Goal: Task Accomplishment & Management: Manage account settings

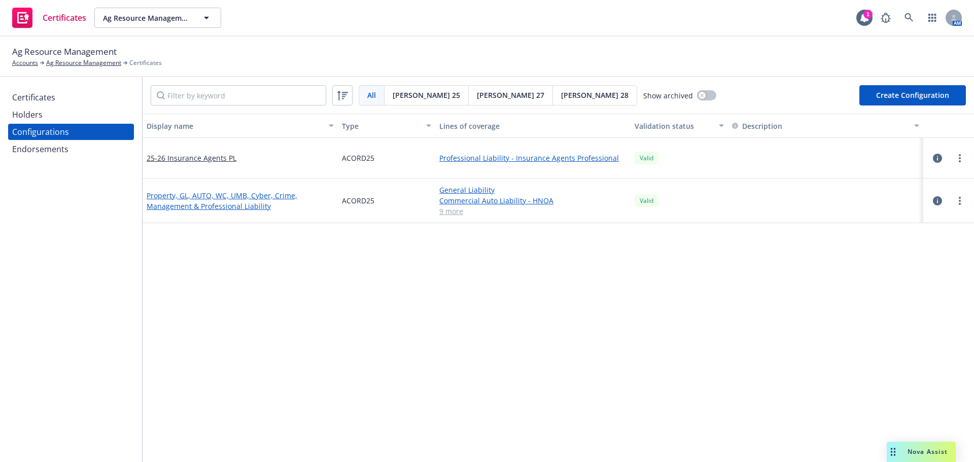
click at [225, 199] on link "Property, GL, AUTO, WC, UMB, Cyber, Crime, Management & Professional Liability" at bounding box center [240, 200] width 187 height 21
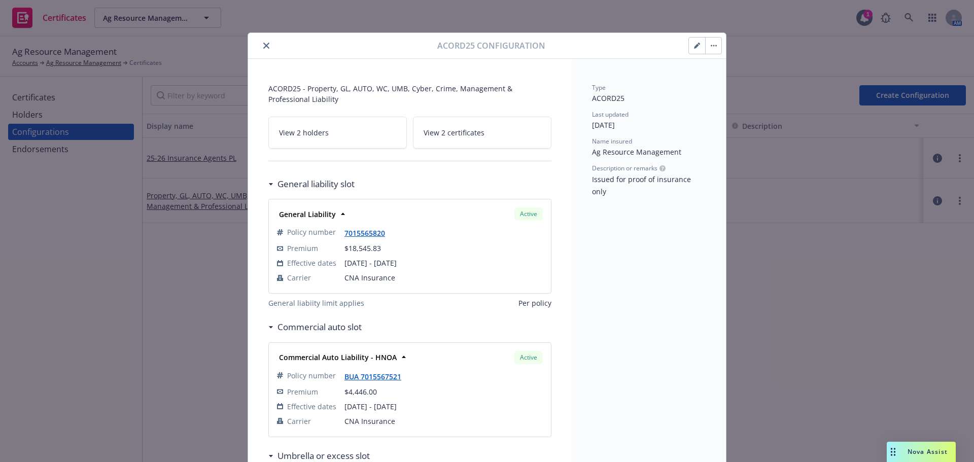
click at [694, 47] on icon "button" at bounding box center [697, 46] width 6 height 6
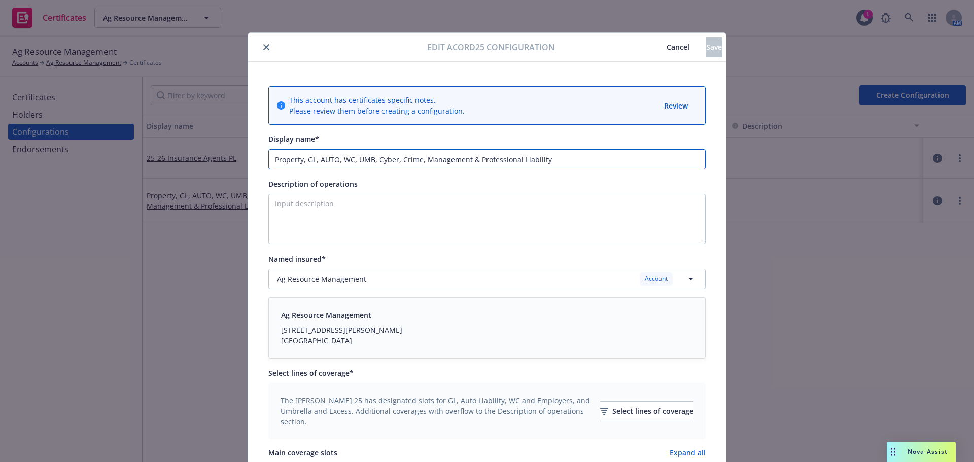
click at [287, 160] on input "Property, GL, AUTO, WC, UMB, Cyber, Crime, Management & Professional Liability" at bounding box center [486, 159] width 437 height 20
click at [511, 161] on input ", GL, AUTO, WC, UMB, Cyber, Crime, Management & Professional LiabilityProperty" at bounding box center [486, 159] width 437 height 20
drag, startPoint x: 276, startPoint y: 161, endPoint x: 254, endPoint y: 163, distance: 22.4
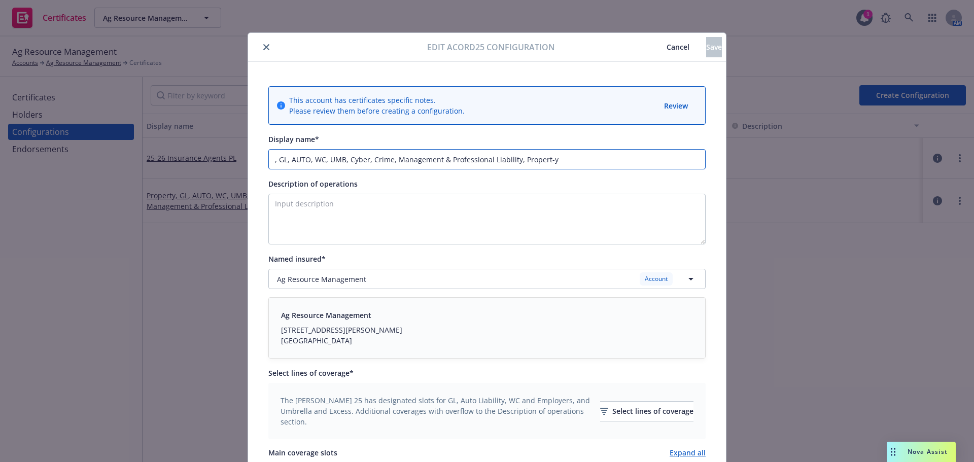
click at [277, 161] on input ", GL, AUTO, WC, UMB, Cyber, Crime, Management & Professional Liability, Propert…" at bounding box center [486, 159] width 437 height 20
drag, startPoint x: 275, startPoint y: 160, endPoint x: 248, endPoint y: 161, distance: 27.9
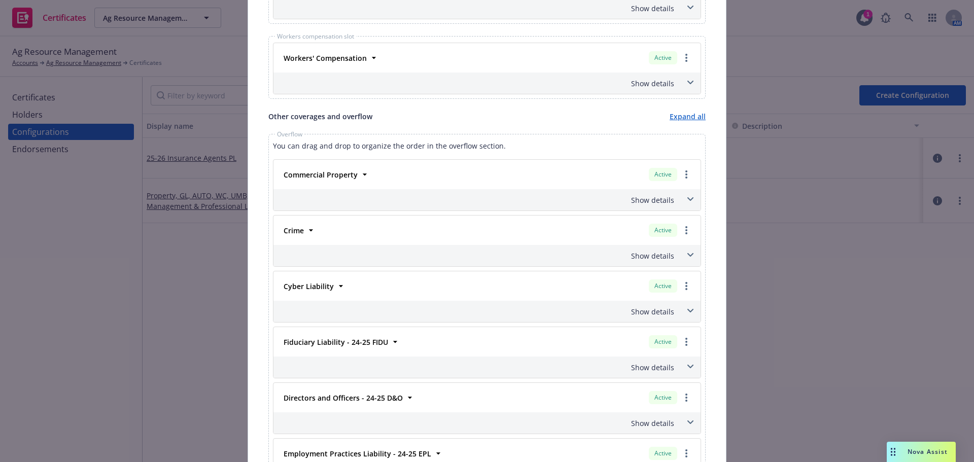
scroll to position [934, 0]
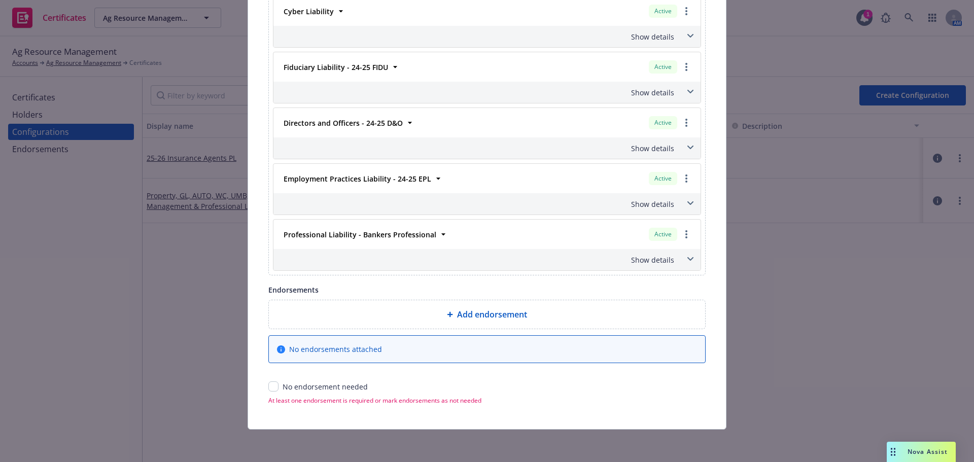
type input "24-25 GL, AUTO, WC, UMB, Cyber, Crime, Management & Professional Liability, Pro…"
click at [270, 386] on input "checkbox" at bounding box center [273, 386] width 10 height 10
checkbox input "true"
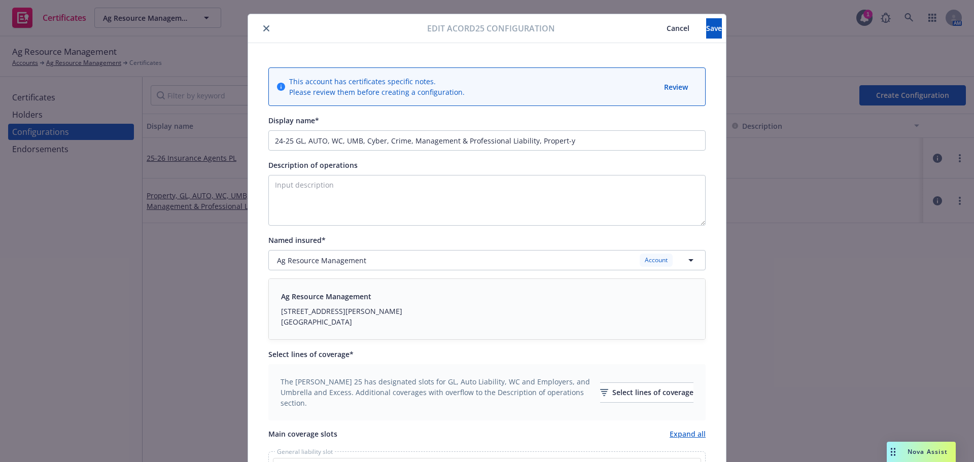
scroll to position [0, 0]
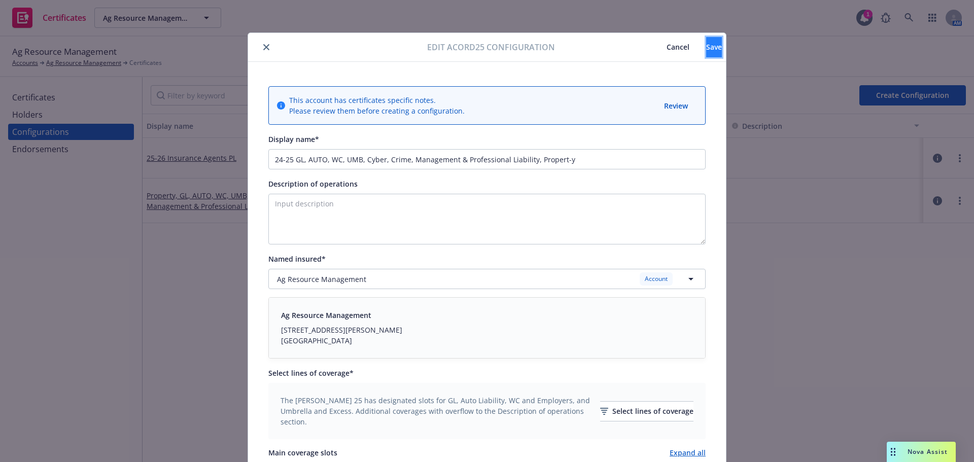
click at [706, 51] on span "Save" at bounding box center [714, 47] width 16 height 10
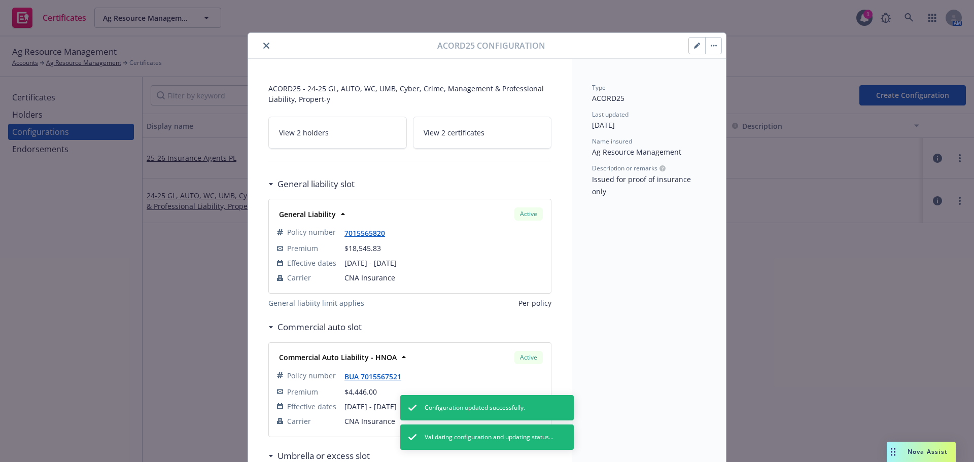
click at [689, 51] on button "button" at bounding box center [697, 46] width 16 height 16
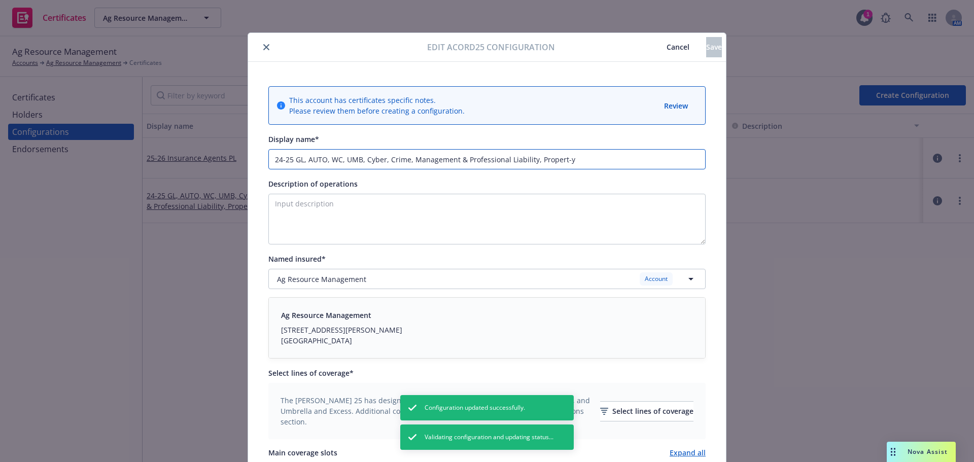
click at [560, 159] on input "24-25 GL, AUTO, WC, UMB, Cyber, Crime, Management & Professional Liability, Pro…" at bounding box center [486, 159] width 437 height 20
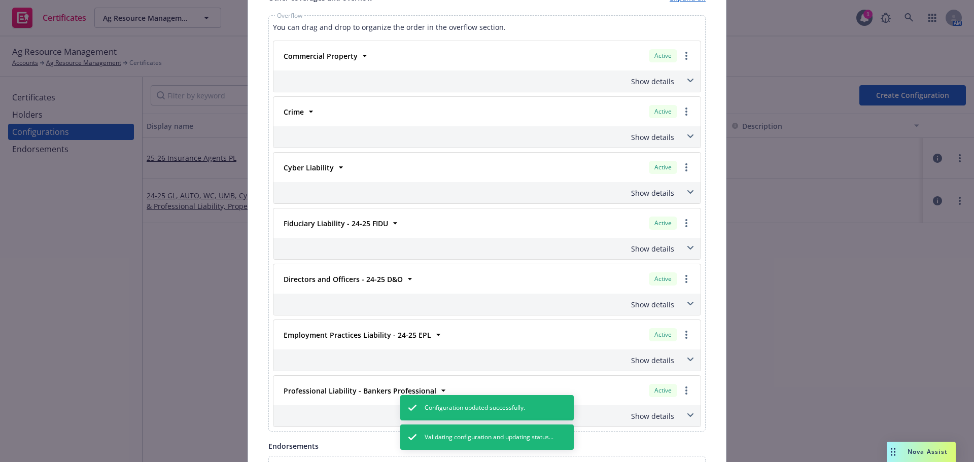
scroll to position [681, 0]
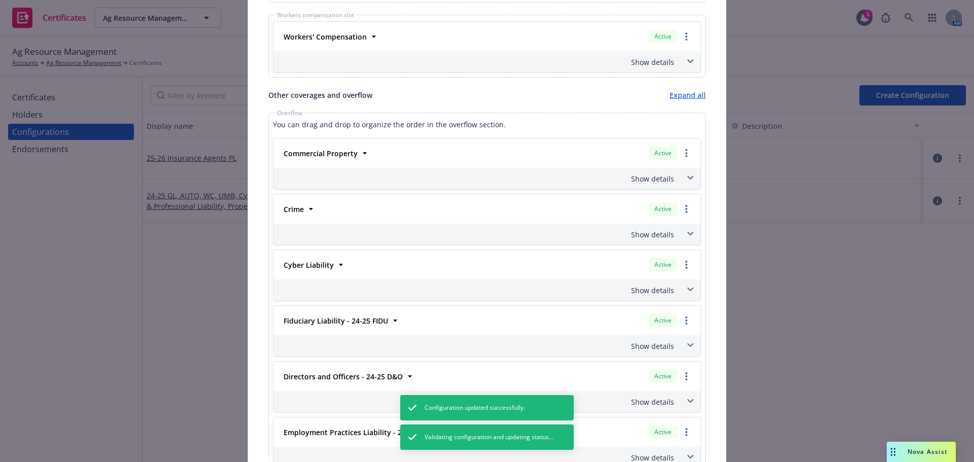
click at [606, 185] on div "Show details" at bounding box center [486, 178] width 427 height 21
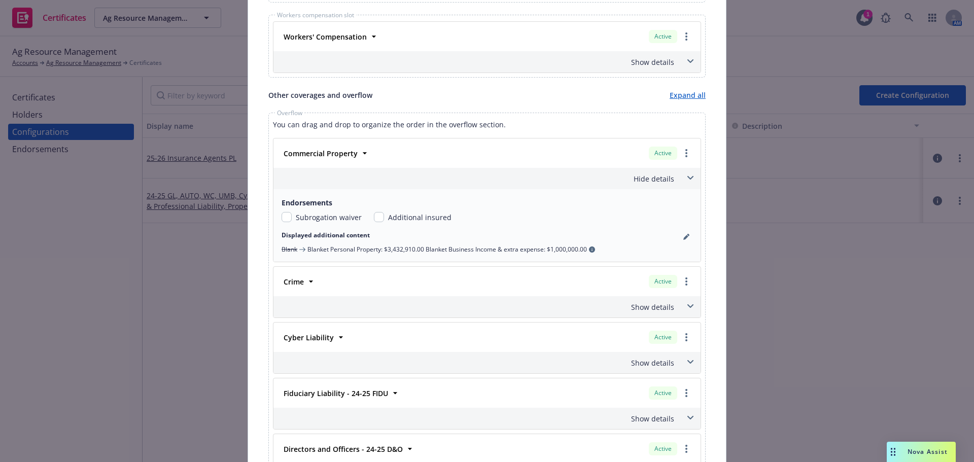
click at [617, 181] on div "Hide details" at bounding box center [474, 178] width 399 height 11
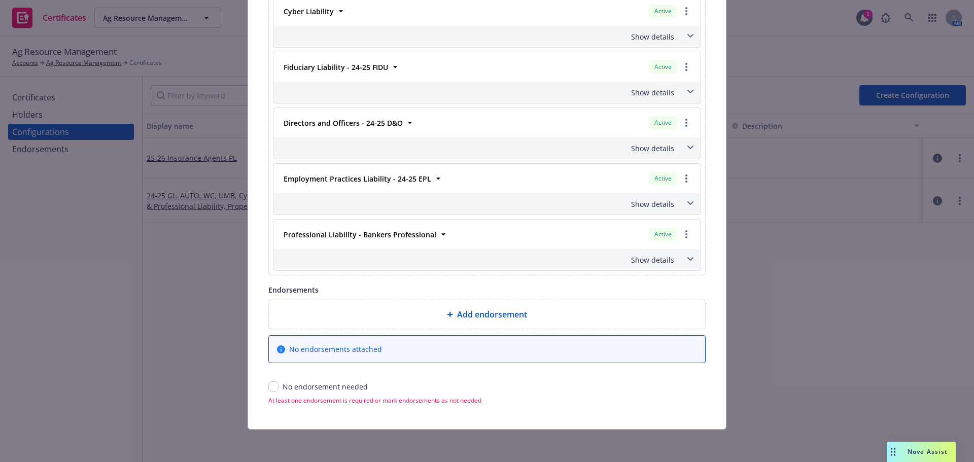
type input "24-25 GL, AUTO, WC, UMB, Cyber, Crime, Management & Professional Liability, Pro…"
click at [272, 392] on div "Add endorsement No endorsements attached No endorsement needed At least one end…" at bounding box center [486, 352] width 437 height 105
click at [271, 389] on input "checkbox" at bounding box center [273, 386] width 10 height 10
checkbox input "true"
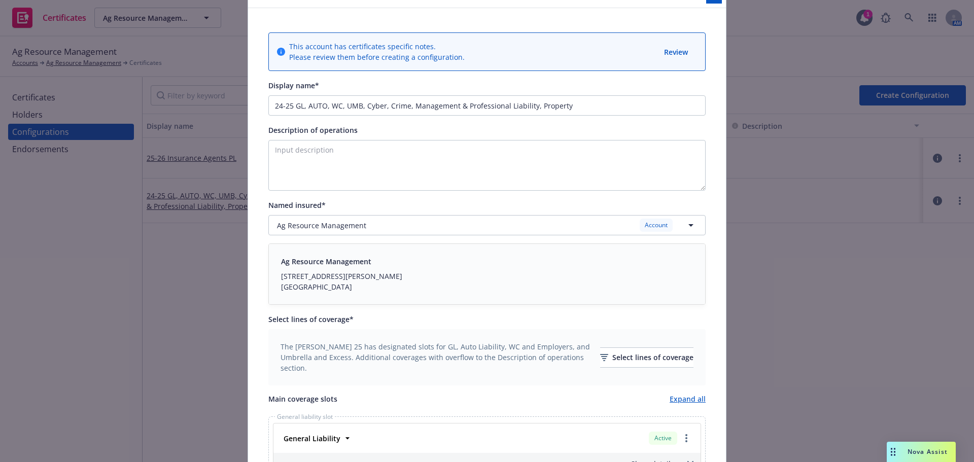
scroll to position [0, 0]
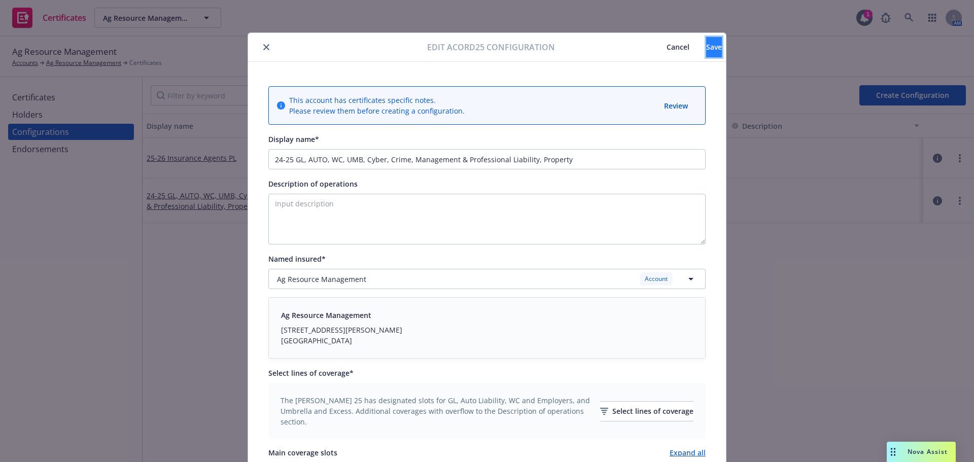
click at [706, 51] on span "Save" at bounding box center [714, 47] width 16 height 10
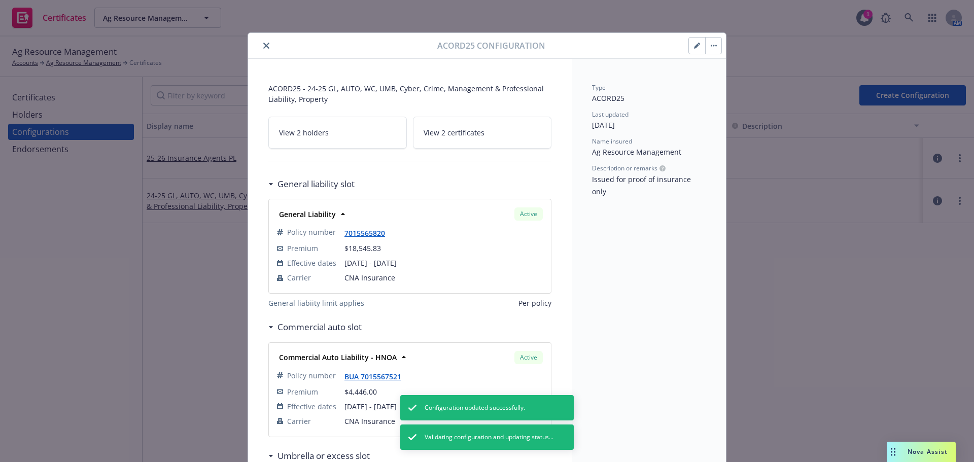
click at [468, 135] on span "View 2 certificates" at bounding box center [454, 132] width 61 height 11
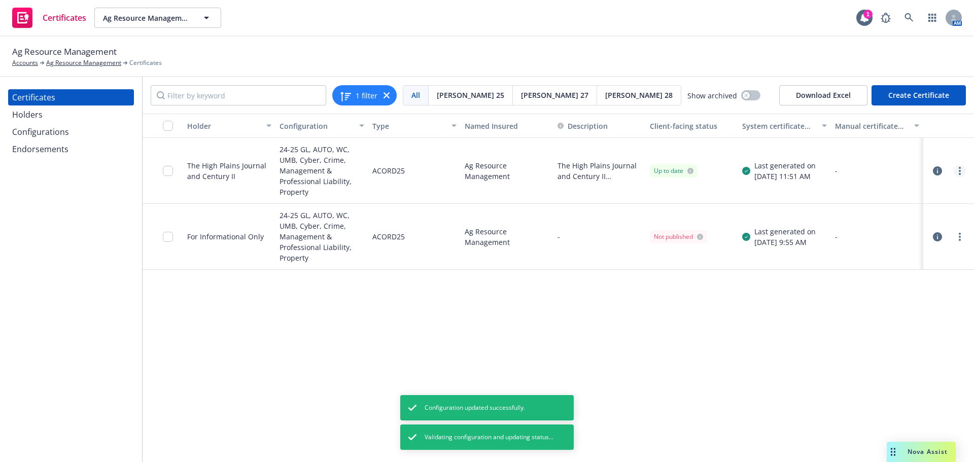
click at [957, 171] on link "more" at bounding box center [960, 171] width 12 height 12
click at [866, 351] on link "Preview a new version" at bounding box center [884, 354] width 162 height 20
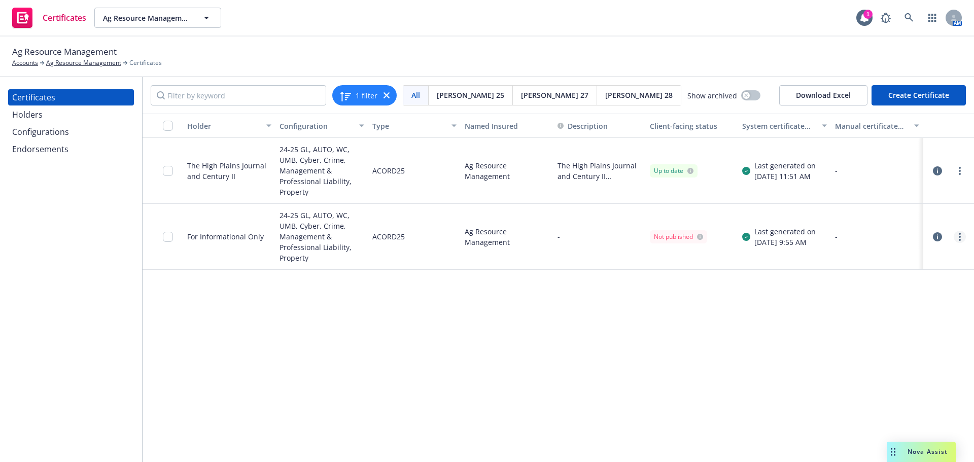
drag, startPoint x: 947, startPoint y: 235, endPoint x: 961, endPoint y: 235, distance: 14.2
click at [948, 235] on div at bounding box center [948, 237] width 34 height 12
click at [961, 235] on link "more" at bounding box center [960, 237] width 12 height 12
click at [877, 416] on link "Preview a new version" at bounding box center [884, 420] width 162 height 20
click at [937, 237] on icon "button" at bounding box center [937, 236] width 9 height 9
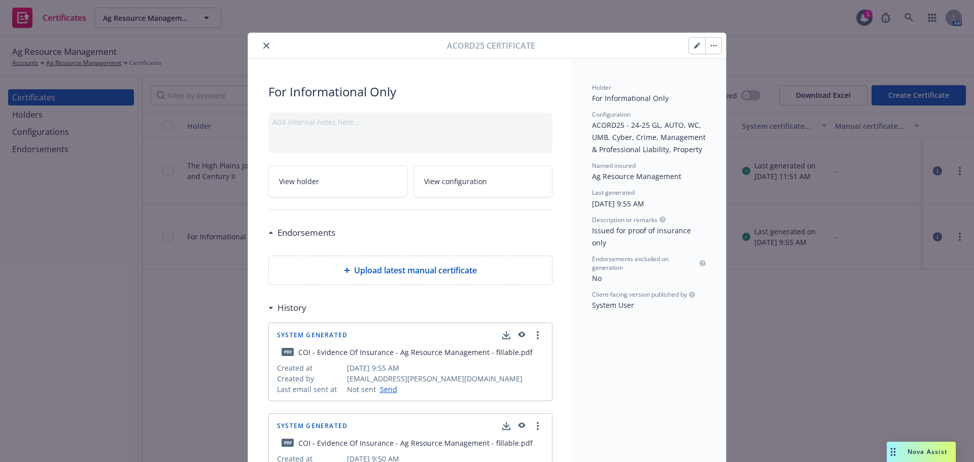
click at [699, 33] on div "Acord25 certificate" at bounding box center [487, 46] width 478 height 26
click at [694, 45] on icon "button" at bounding box center [696, 46] width 5 height 5
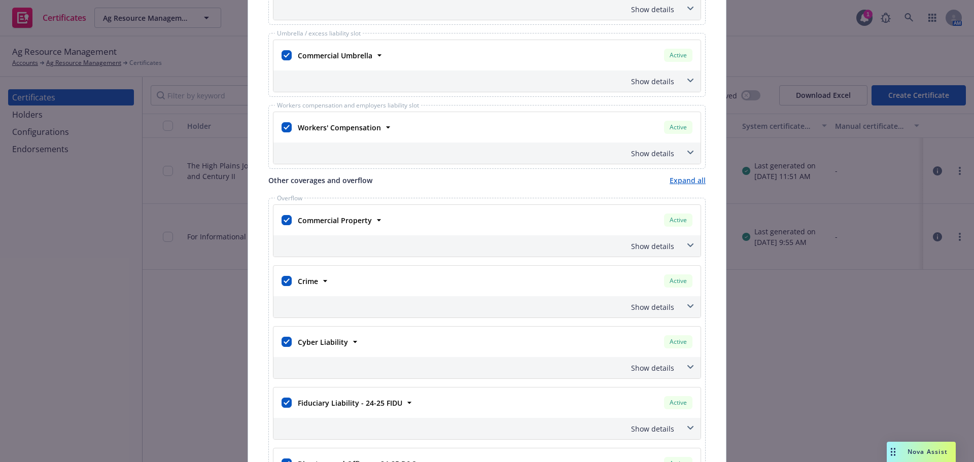
scroll to position [355, 0]
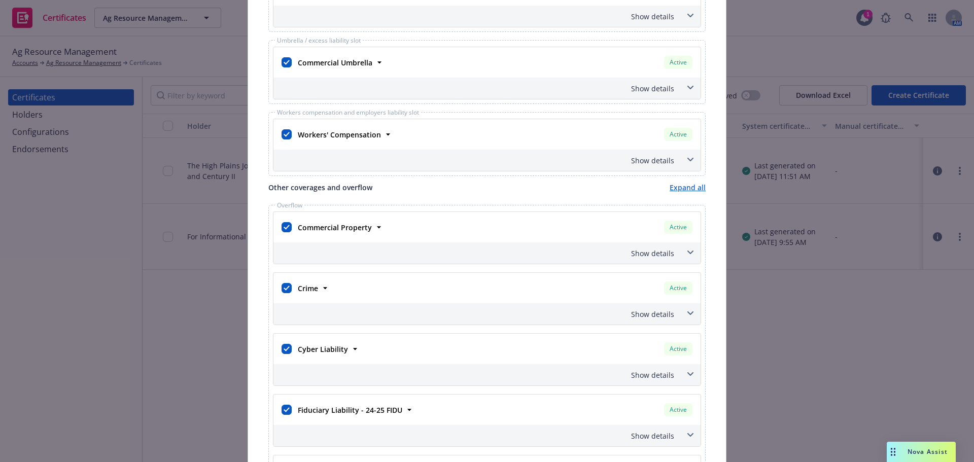
click at [659, 251] on div "Show details" at bounding box center [474, 253] width 399 height 11
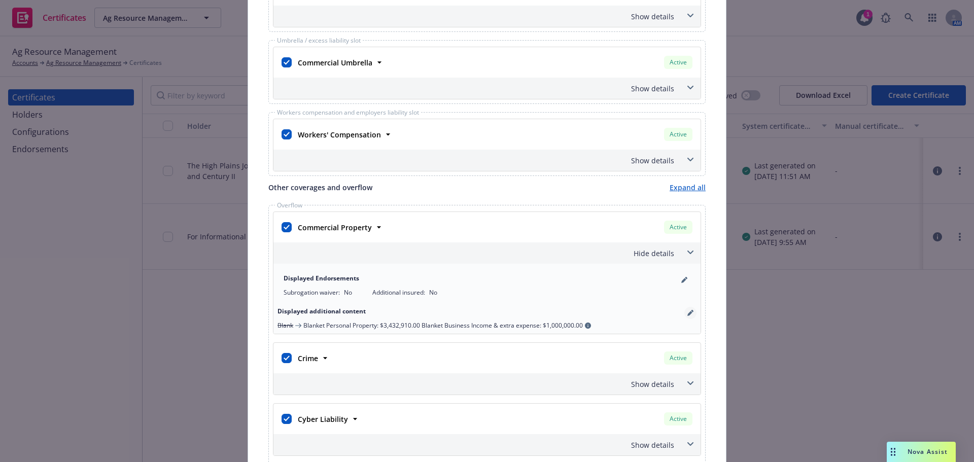
click at [687, 311] on icon "pencil" at bounding box center [690, 313] width 6 height 6
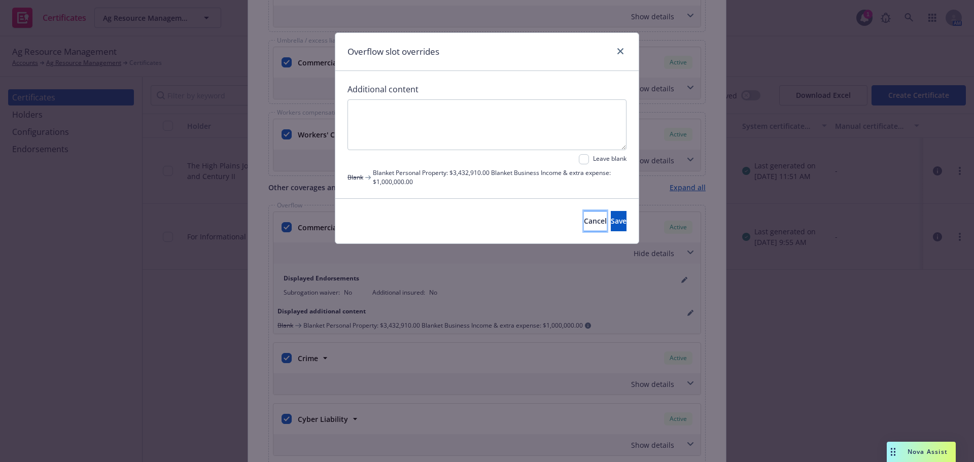
click at [584, 229] on button "Cancel" at bounding box center [595, 221] width 23 height 20
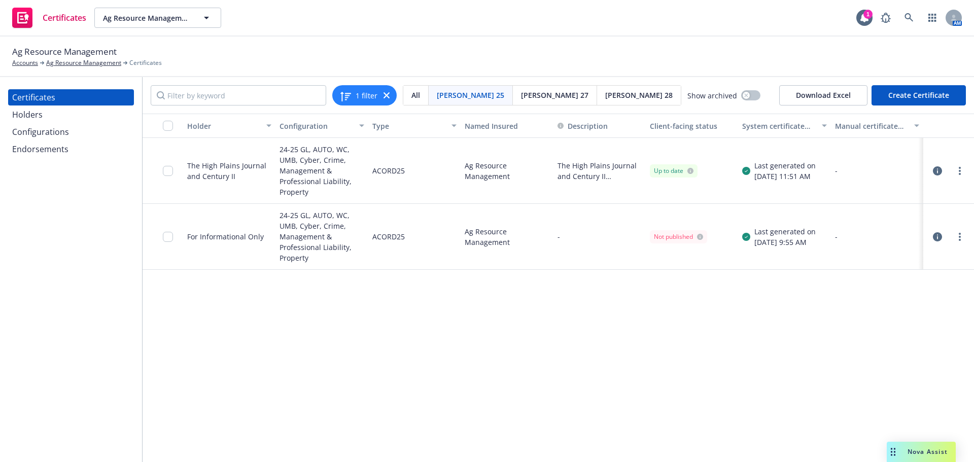
click at [42, 133] on div "Configurations" at bounding box center [40, 132] width 57 height 16
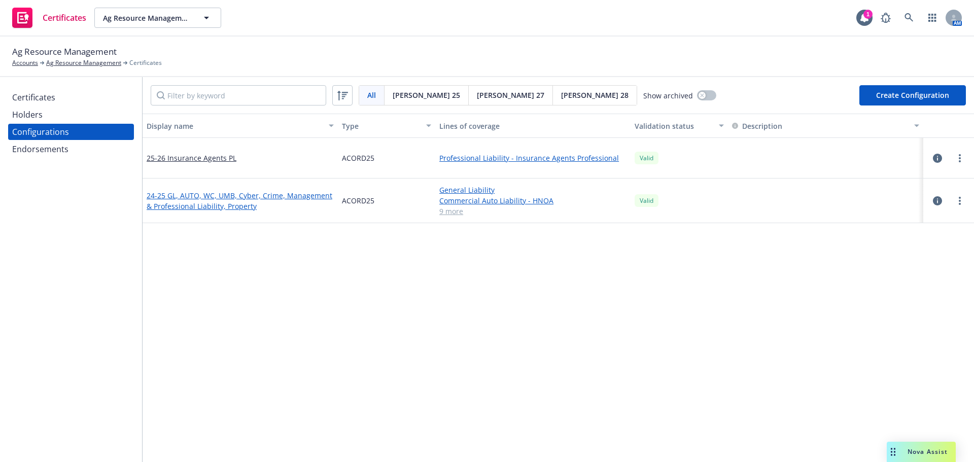
click at [222, 200] on link "24-25 GL, AUTO, WC, UMB, Cyber, Crime, Management & Professional Liability, Pro…" at bounding box center [240, 200] width 187 height 21
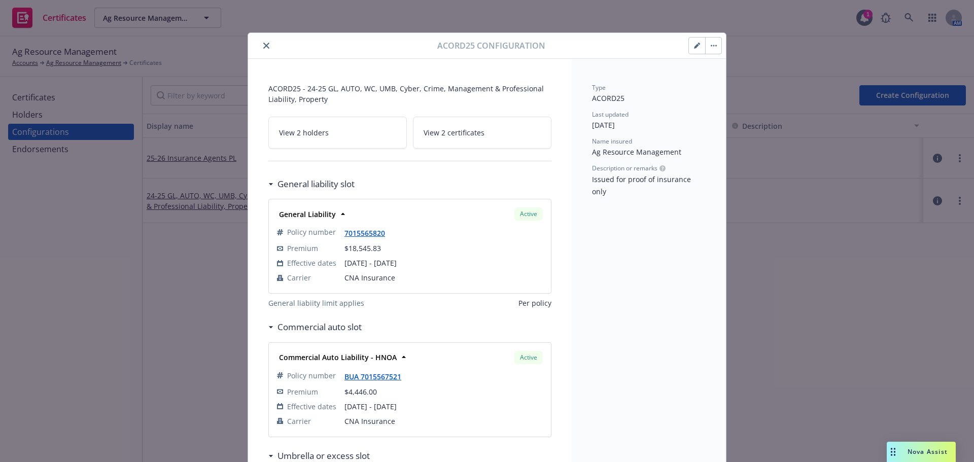
click at [689, 46] on button "button" at bounding box center [697, 46] width 16 height 16
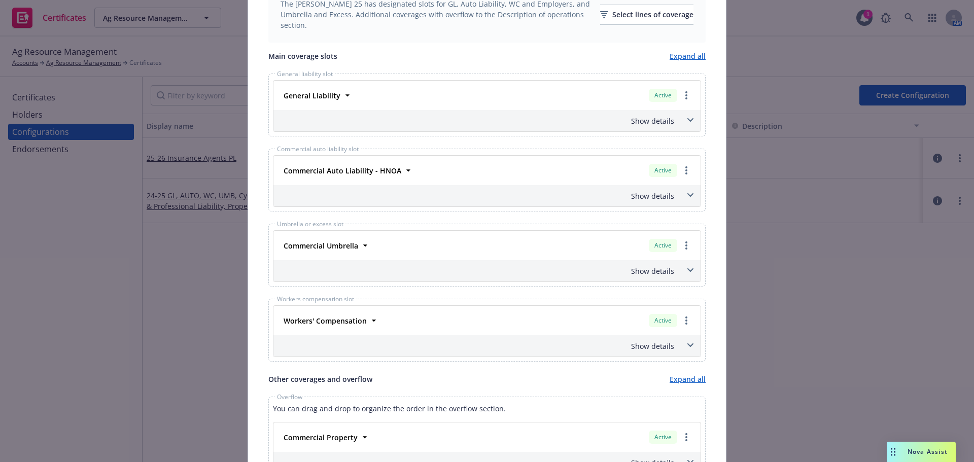
scroll to position [618, 0]
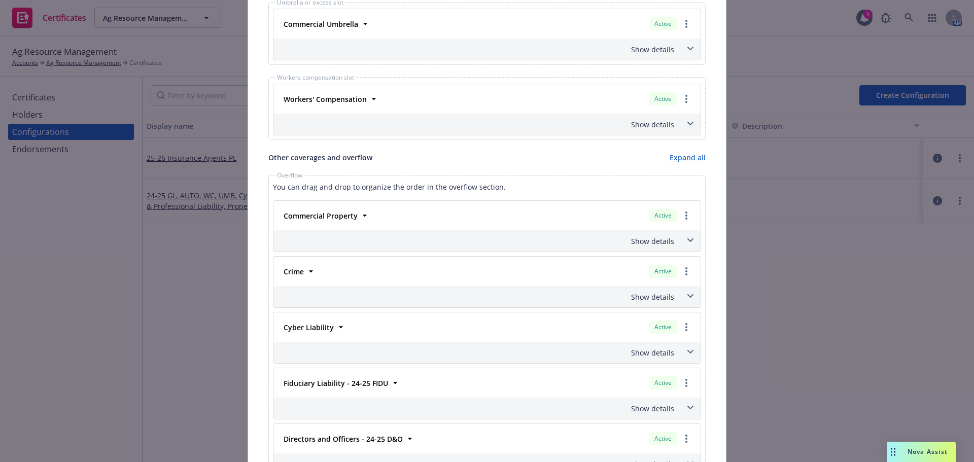
click at [634, 251] on div "Show details" at bounding box center [486, 240] width 427 height 21
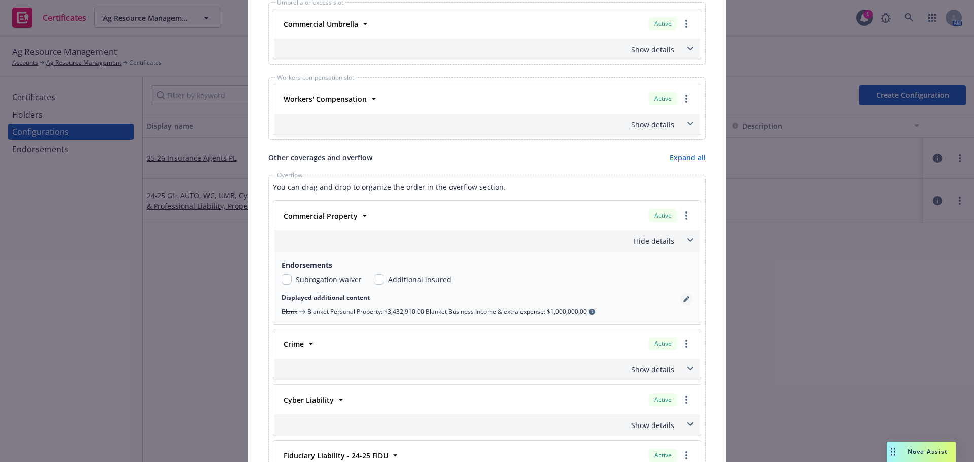
click at [682, 302] on link "pencil" at bounding box center [686, 299] width 12 height 12
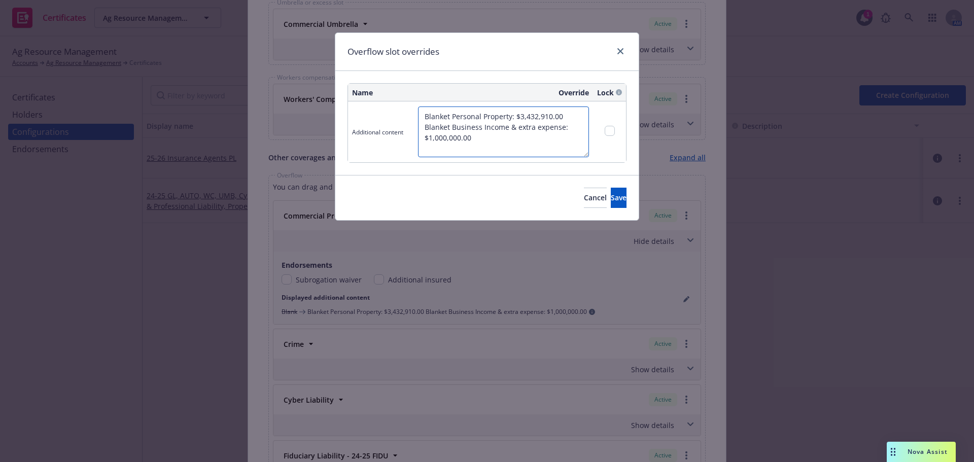
click at [566, 119] on textarea "Blanket Personal Property: $3,432,910.00 Blanket Business Income & extra expens…" at bounding box center [503, 132] width 171 height 51
type textarea "Blanket Personal Property: $3,432,910.00, Blanket Business Income & extra expen…"
click at [611, 204] on button "Save" at bounding box center [619, 198] width 16 height 20
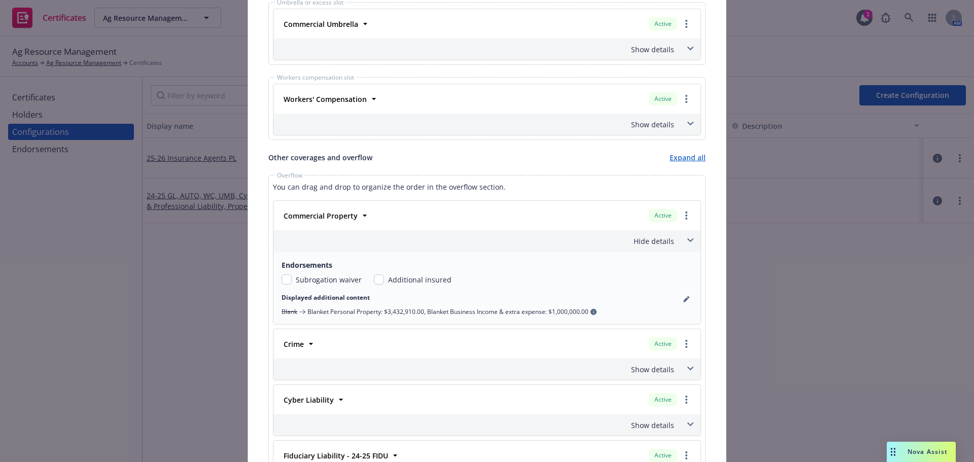
click at [661, 236] on div "Hide details" at bounding box center [474, 241] width 399 height 11
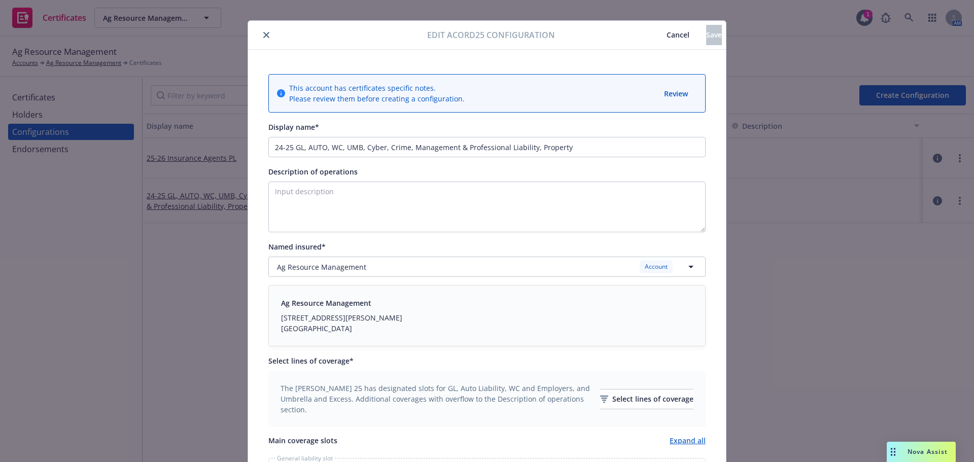
scroll to position [0, 0]
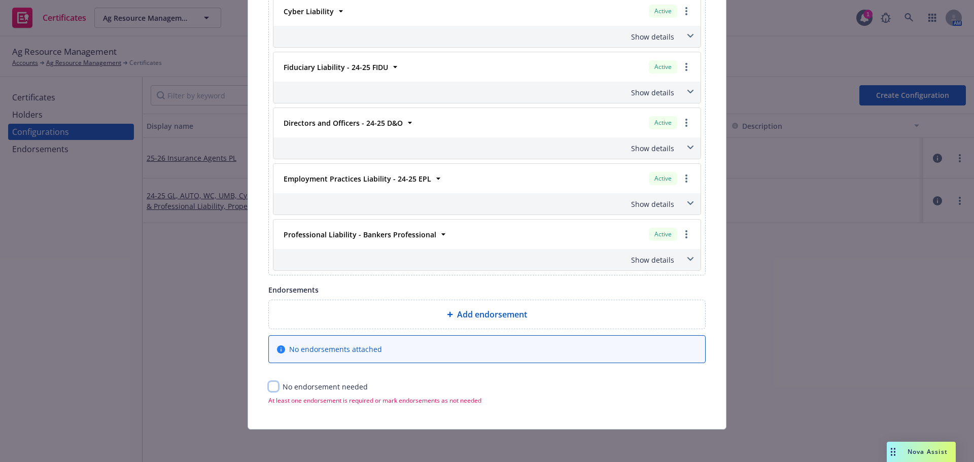
click at [271, 386] on input "checkbox" at bounding box center [273, 386] width 10 height 10
checkbox input "true"
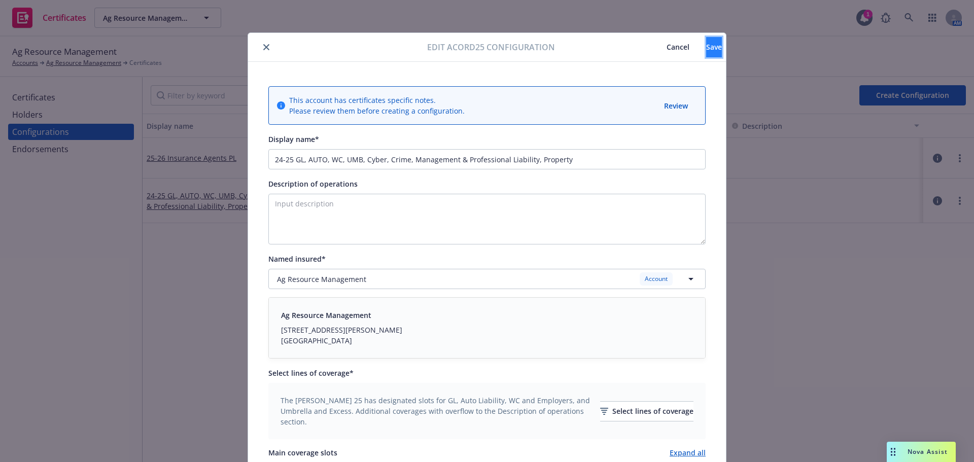
click at [706, 48] on span "Save" at bounding box center [714, 47] width 16 height 10
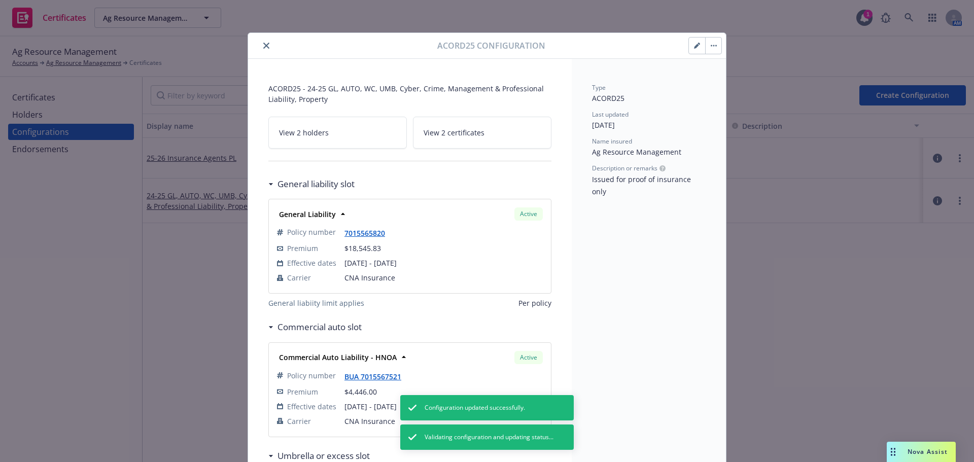
click at [712, 49] on button "button" at bounding box center [713, 46] width 16 height 16
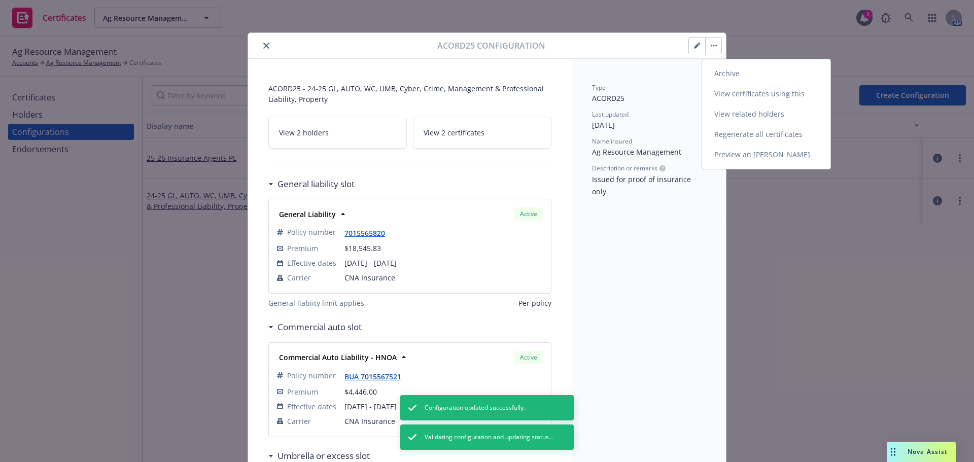
click at [748, 154] on link "Preview an ACORD" at bounding box center [766, 155] width 128 height 20
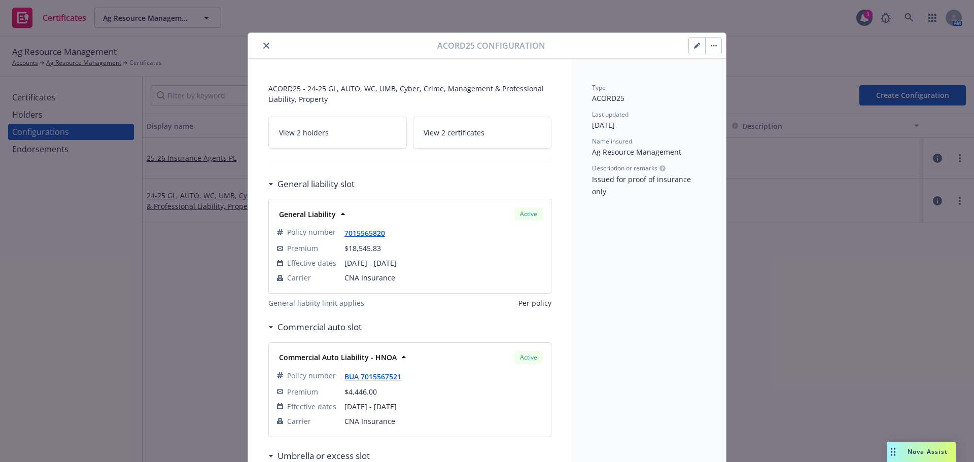
click at [689, 48] on button "button" at bounding box center [697, 46] width 16 height 16
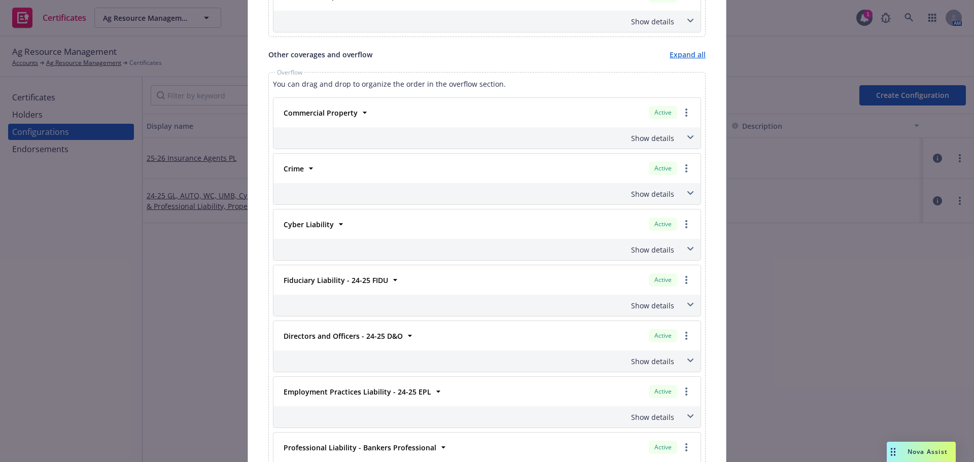
scroll to position [659, 0]
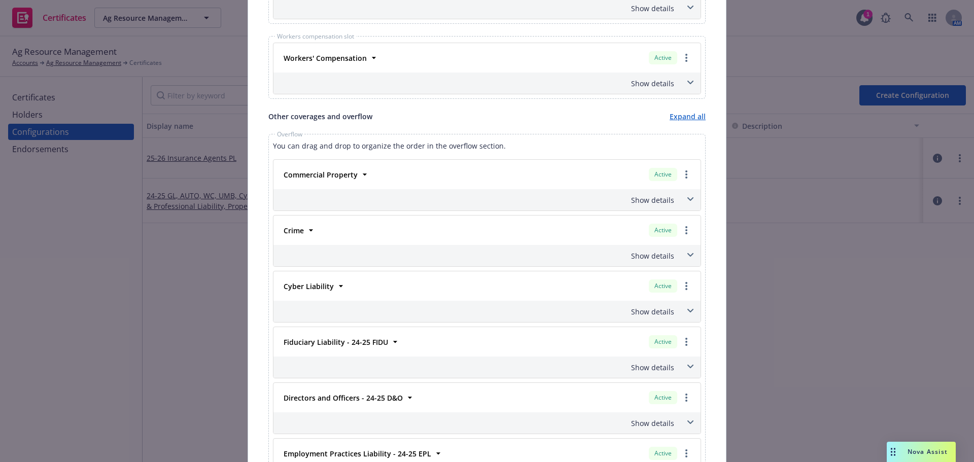
click at [677, 219] on div "Crime Active Policy number 01-767-82-57 Premium $23,902.00 Effective dates 10/1…" at bounding box center [486, 230] width 427 height 29
click at [682, 204] on span at bounding box center [690, 199] width 16 height 16
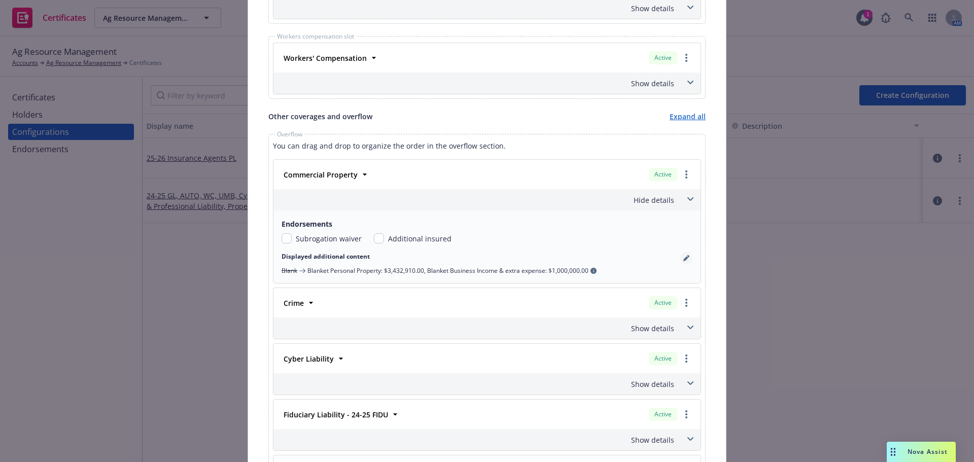
click at [685, 259] on icon "pencil" at bounding box center [686, 258] width 6 height 6
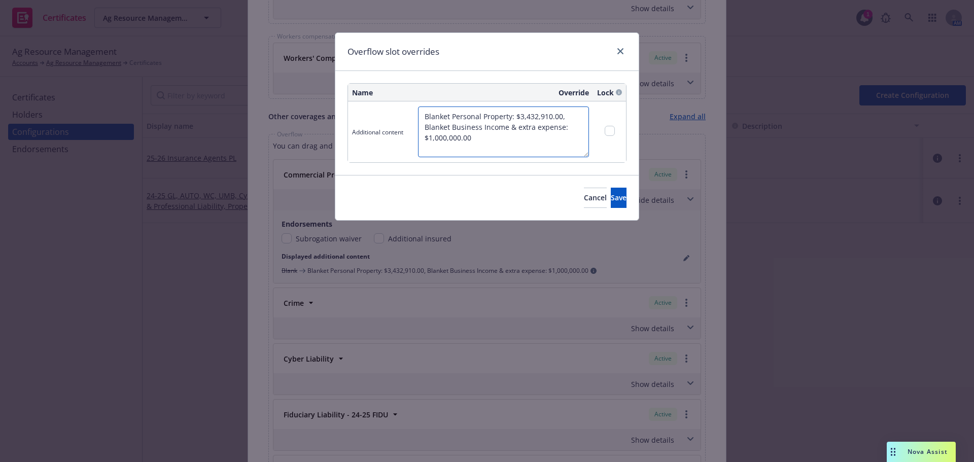
drag, startPoint x: 510, startPoint y: 116, endPoint x: 429, endPoint y: 116, distance: 81.2
click at [429, 116] on textarea "Blanket Personal Property: $3,432,910.00, Blanket Business Income & extra expen…" at bounding box center [503, 132] width 171 height 51
click at [458, 115] on textarea "Blanket Personal Property: $3,432,910.00, Blanket Business Income & extra expen…" at bounding box center [503, 132] width 171 height 51
drag, startPoint x: 451, startPoint y: 126, endPoint x: 562, endPoint y: 131, distance: 110.7
click at [562, 131] on textarea "Blanket Personal Property: $3,432,910.00, Blanket Business Income & extra expen…" at bounding box center [503, 132] width 171 height 51
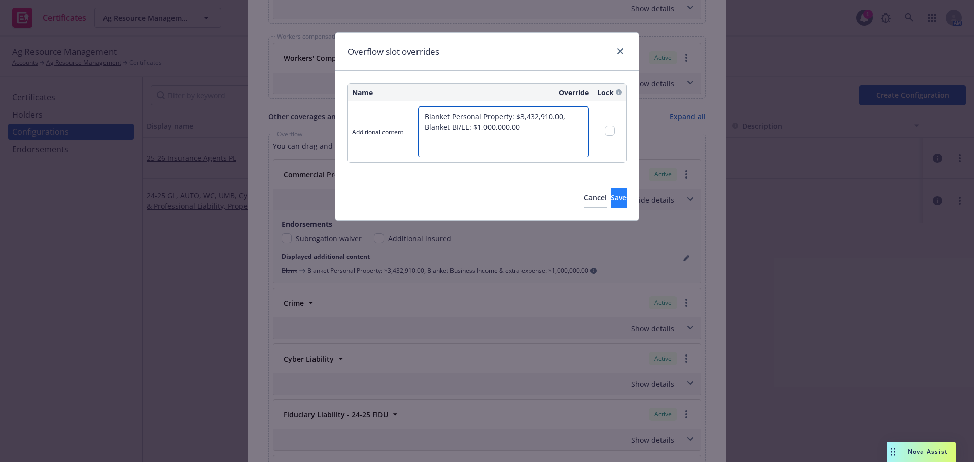
type textarea "Blanket Personal Property: $3,432,910.00, Blanket BI/EE: $1,000,000.00"
click at [615, 190] on button "Save" at bounding box center [619, 198] width 16 height 20
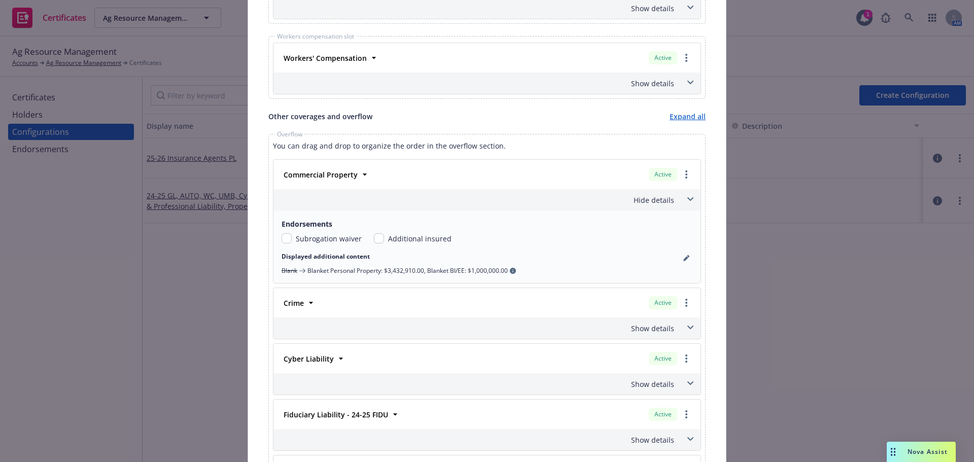
click at [665, 203] on div "Hide details" at bounding box center [474, 200] width 399 height 11
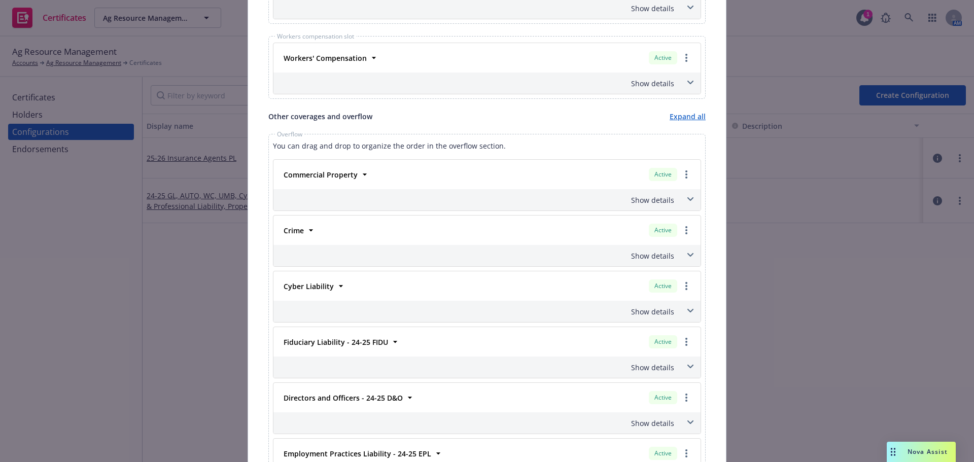
scroll to position [934, 0]
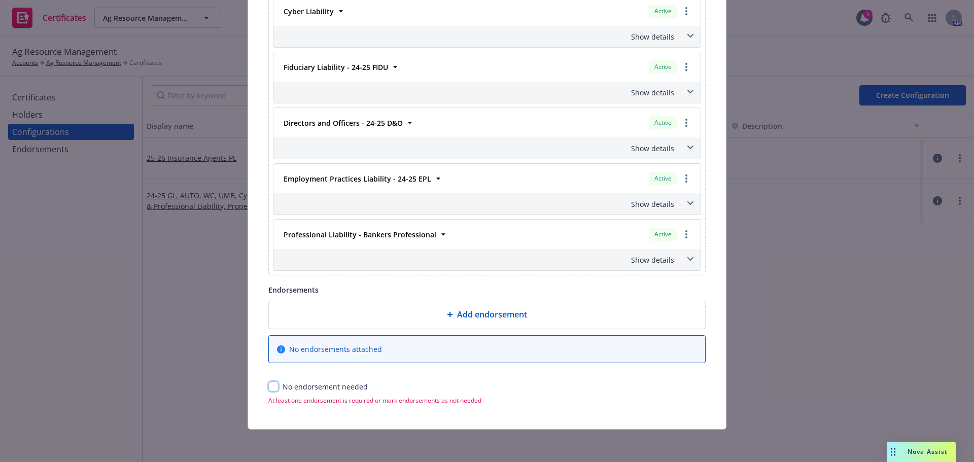
click at [271, 383] on input "checkbox" at bounding box center [273, 386] width 10 height 10
checkbox input "true"
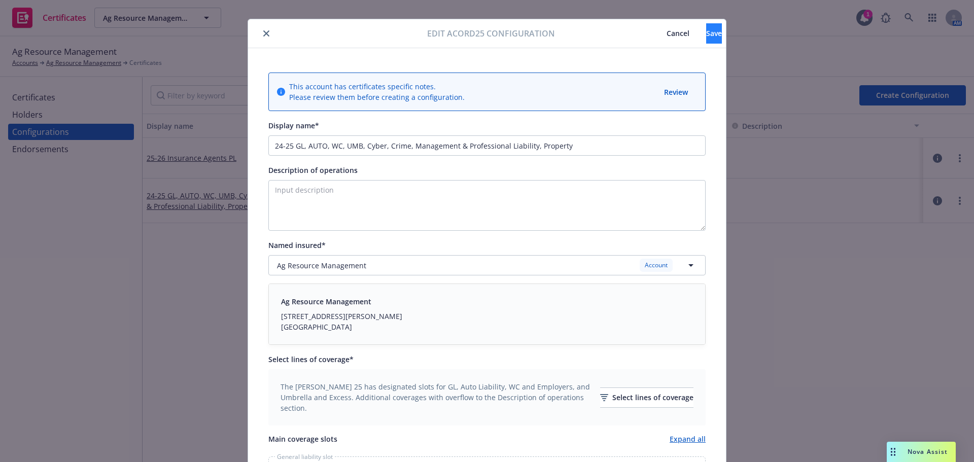
scroll to position [0, 0]
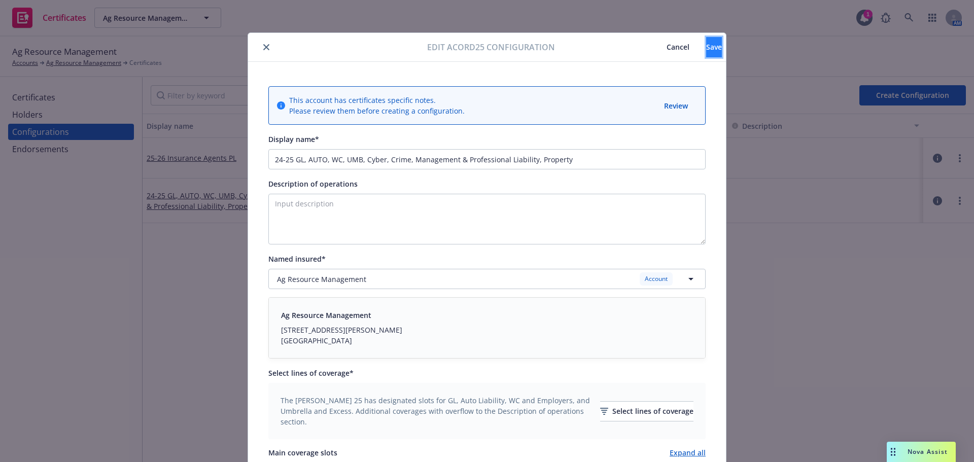
click at [706, 46] on span "Save" at bounding box center [714, 47] width 16 height 10
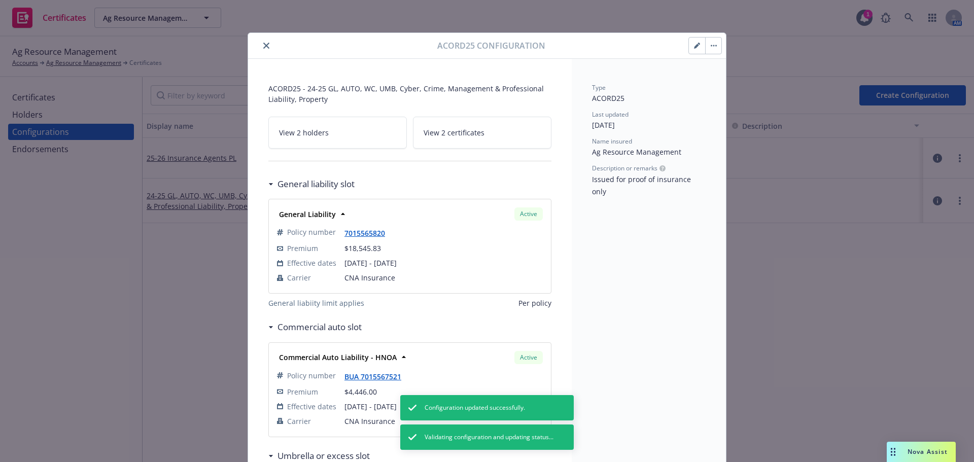
click at [713, 48] on button "button" at bounding box center [713, 46] width 16 height 16
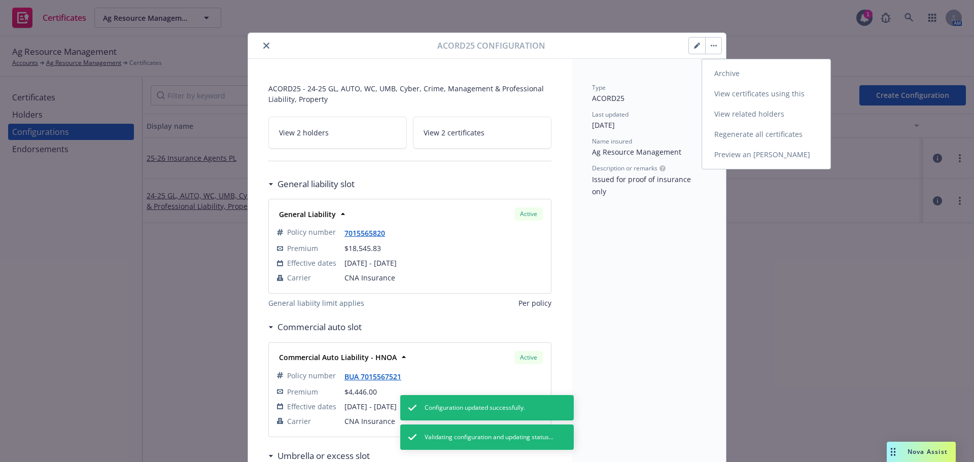
click at [734, 151] on link "Preview an ACORD" at bounding box center [766, 155] width 128 height 20
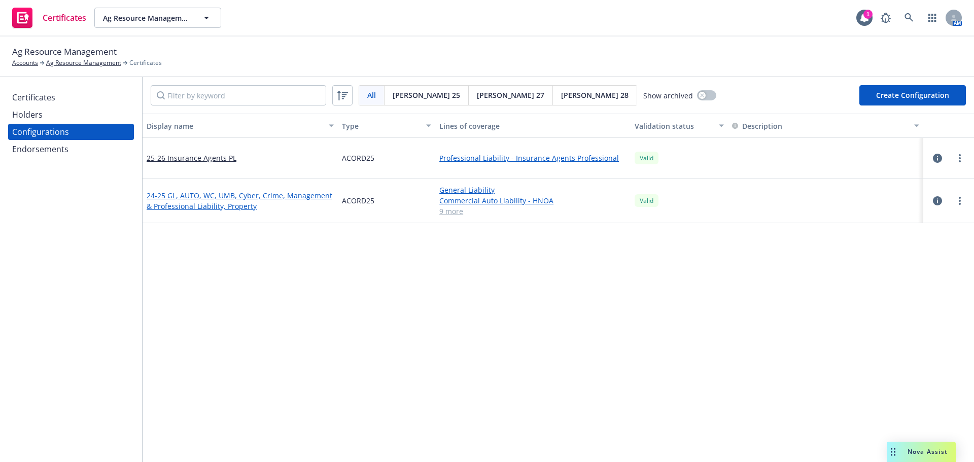
click at [249, 199] on link "24-25 GL, AUTO, WC, UMB, Cyber, Crime, Management & Professional Liability, Pro…" at bounding box center [240, 200] width 187 height 21
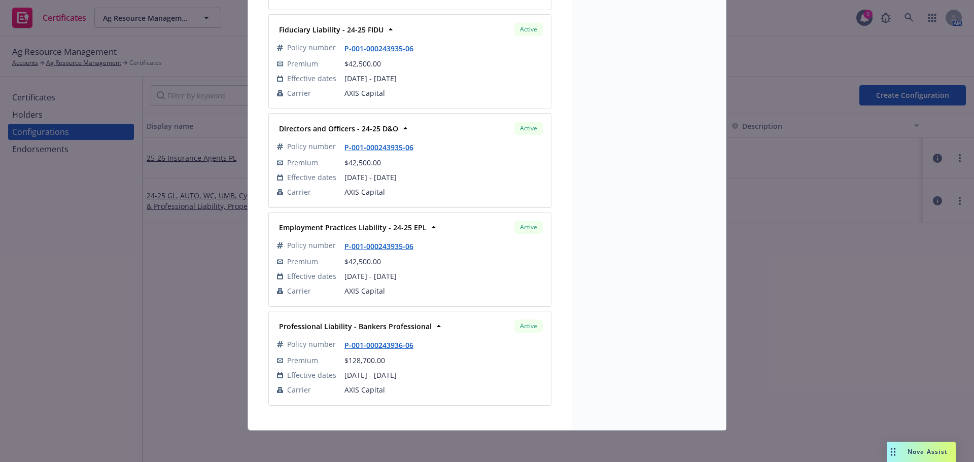
scroll to position [1026, 0]
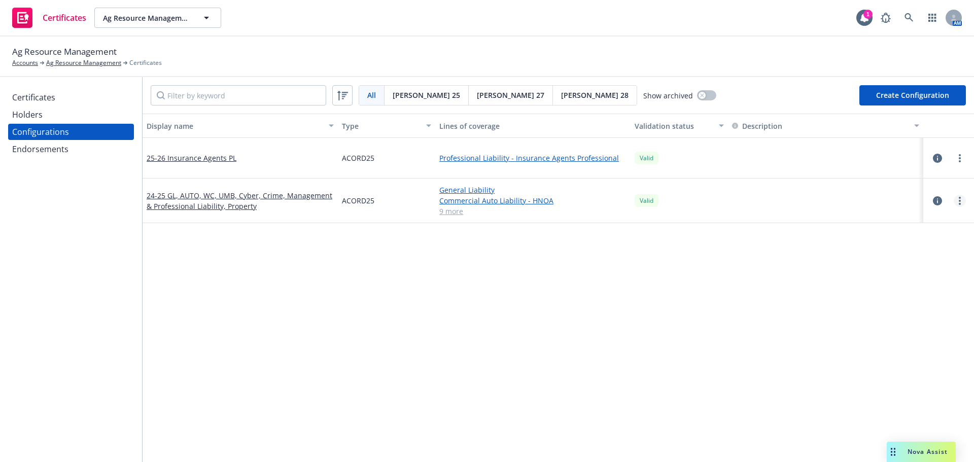
click at [959, 201] on circle "more" at bounding box center [960, 201] width 2 height 2
click at [921, 322] on link "Preview an ACORD" at bounding box center [902, 323] width 112 height 20
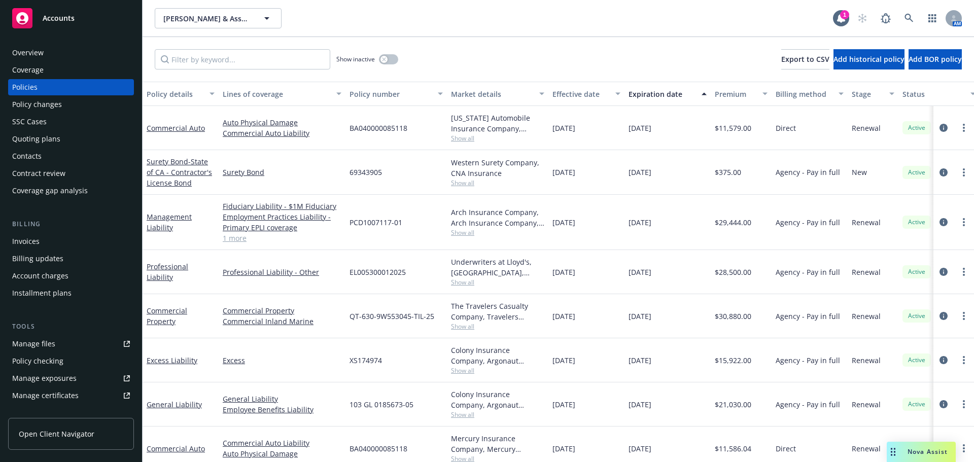
click at [77, 395] on link "Manage certificates" at bounding box center [71, 396] width 126 height 16
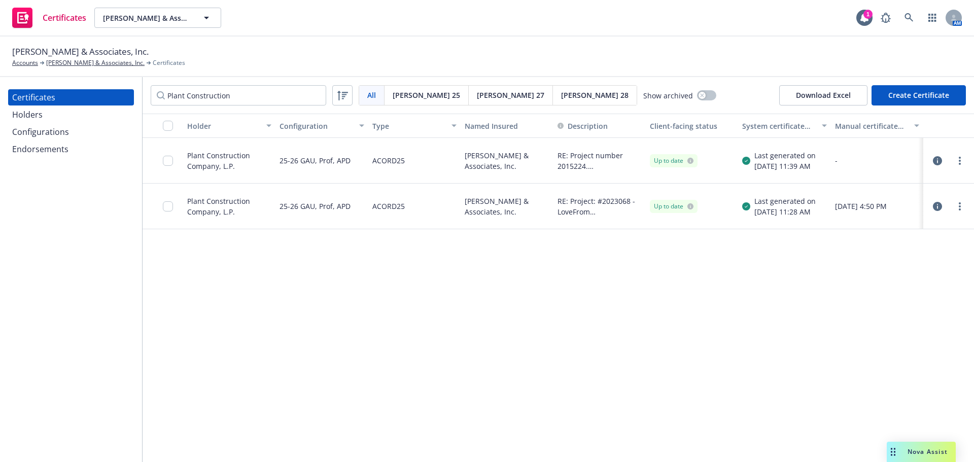
type input "Plant Construction"
click at [934, 210] on icon "button" at bounding box center [937, 206] width 9 height 9
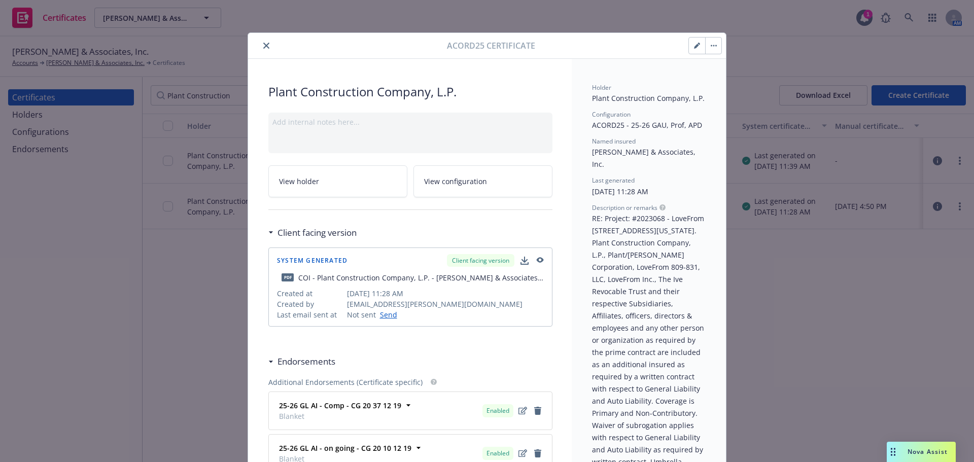
click at [707, 47] on button "button" at bounding box center [713, 46] width 16 height 16
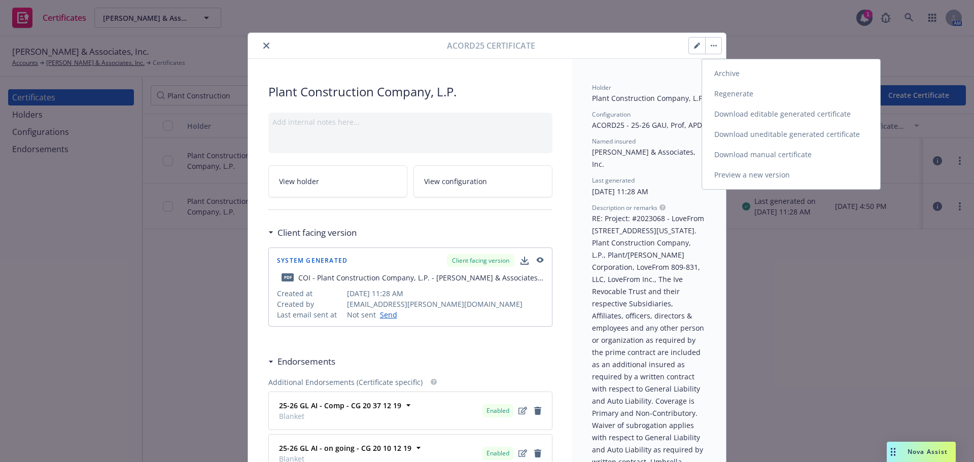
click at [748, 138] on link "Download uneditable generated certificate" at bounding box center [791, 134] width 178 height 20
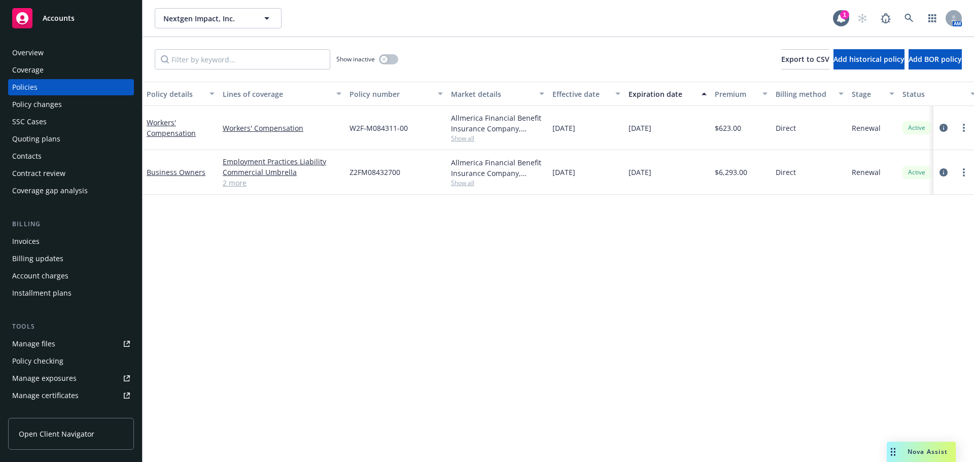
click at [49, 398] on div "Manage certificates" at bounding box center [45, 396] width 66 height 16
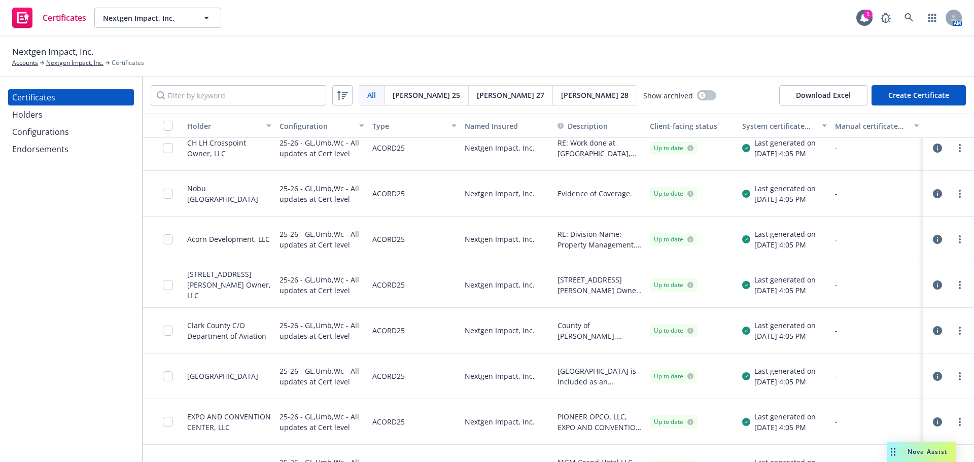
scroll to position [406, 0]
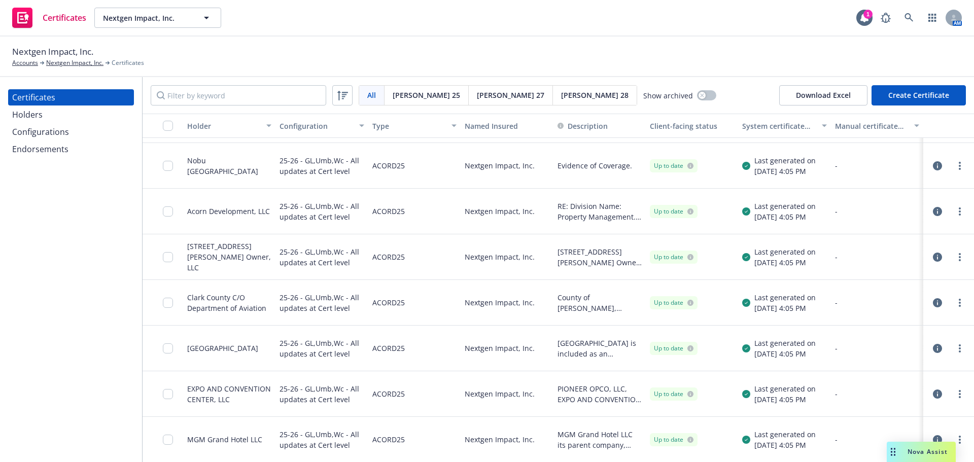
click at [76, 115] on div "Holders" at bounding box center [71, 115] width 118 height 16
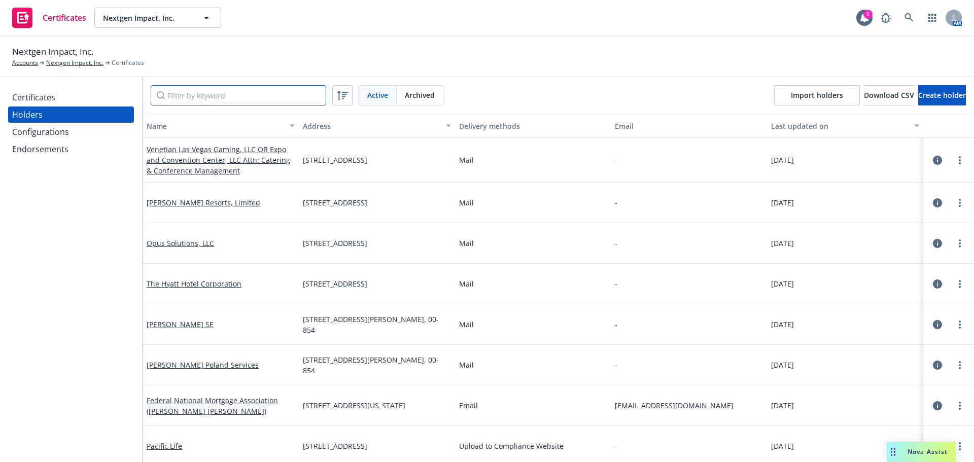
click at [223, 100] on input "Filter by keyword" at bounding box center [239, 95] width 176 height 20
paste input "Levita High Mezzanine Level, (Stanford Corporate Center) 14001 Dallas Pkwy, 140…"
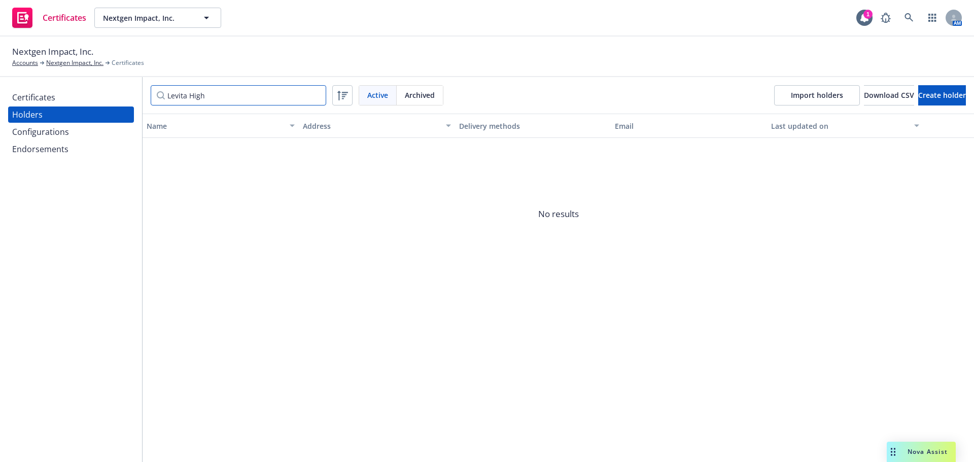
type input "Levita High"
click at [918, 94] on span "Create holder" at bounding box center [942, 95] width 48 height 10
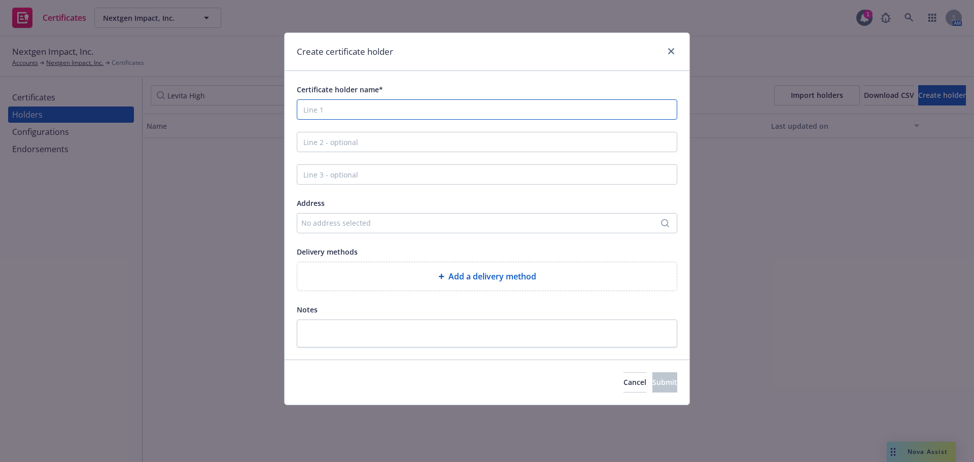
click at [491, 115] on input "Certificate holder name*" at bounding box center [487, 109] width 380 height 20
paste input "Levita High Mezzanine Level, (Stanford Corporate Center) 14001 Dallas Pkwy, 140…"
drag, startPoint x: 381, startPoint y: 110, endPoint x: 690, endPoint y: 113, distance: 308.4
click at [690, 113] on div "Create certificate holder Certificate holder name* Levita High Mezzanine Level,…" at bounding box center [487, 231] width 974 height 462
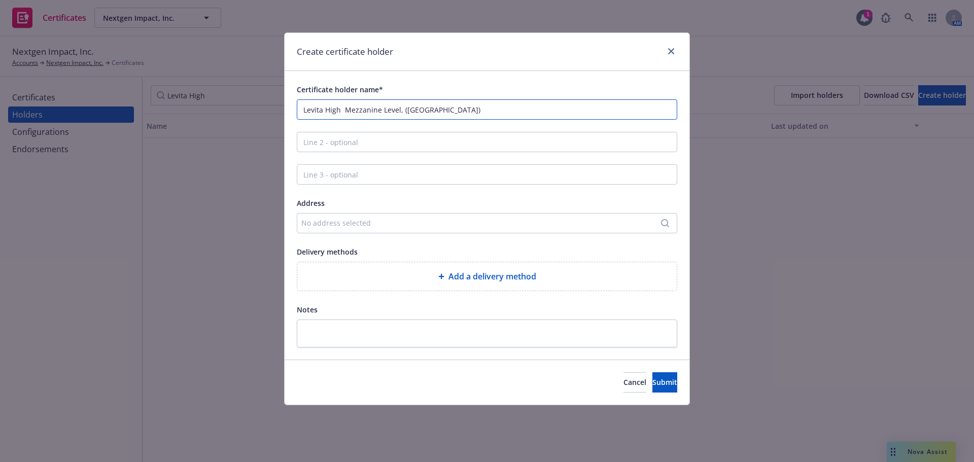
scroll to position [0, 0]
drag, startPoint x: 503, startPoint y: 111, endPoint x: 345, endPoint y: 116, distance: 157.8
click at [345, 116] on input "Levita High Mezzanine Level, (Stanford Corporate Center)" at bounding box center [487, 109] width 380 height 20
type input "Levita High"
type input "Mezzanine Level, (Stanford Corporate Center)"
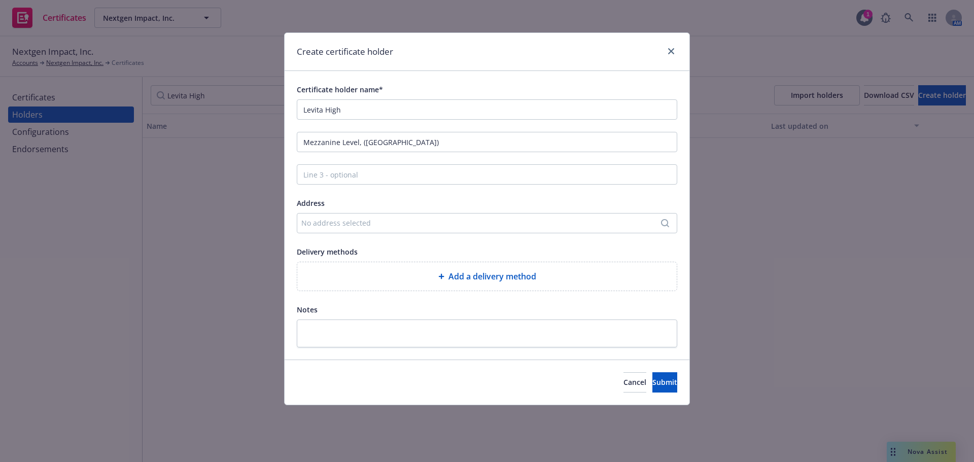
click at [443, 224] on div "No address selected" at bounding box center [481, 223] width 361 height 11
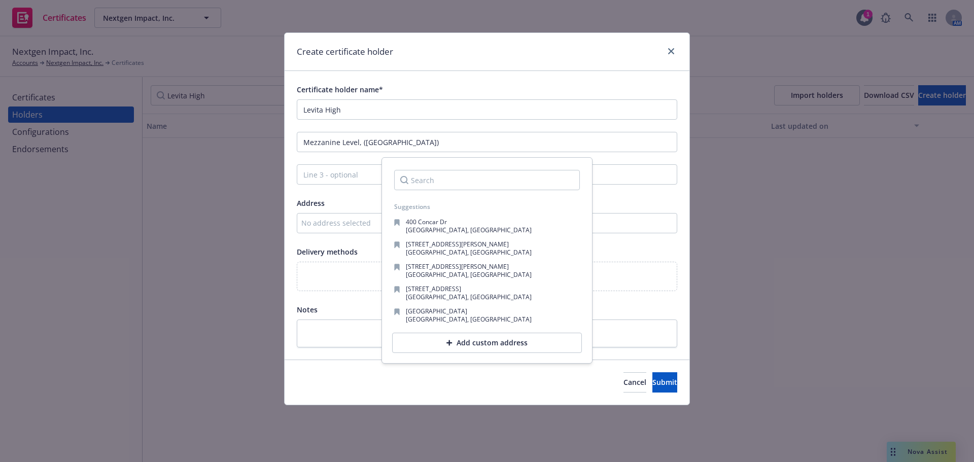
click at [462, 187] on input "Search" at bounding box center [487, 180] width 186 height 20
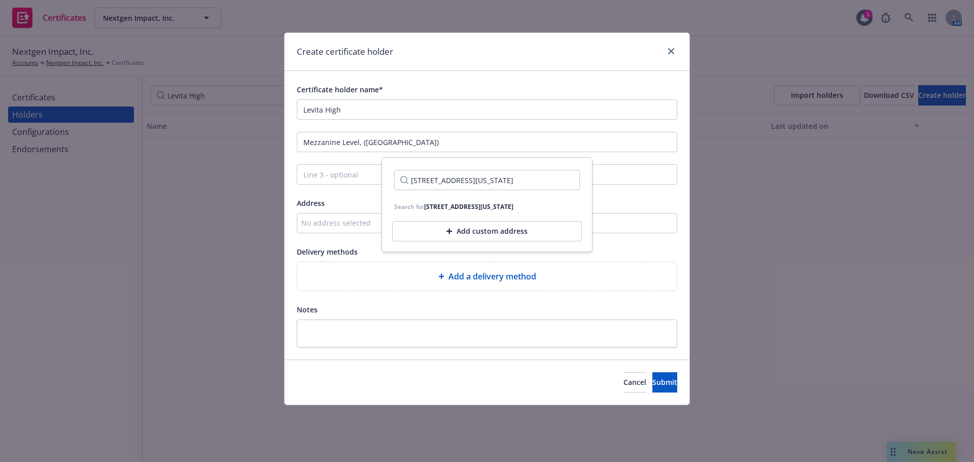
scroll to position [0, 143]
drag, startPoint x: 535, startPoint y: 181, endPoint x: 432, endPoint y: 181, distance: 103.5
click at [432, 181] on input "14001 Dallas Pkwy, 14001, Dallas Parkway Dallas, Texas United States of America…" at bounding box center [487, 180] width 186 height 20
drag, startPoint x: 471, startPoint y: 183, endPoint x: 505, endPoint y: 184, distance: 33.5
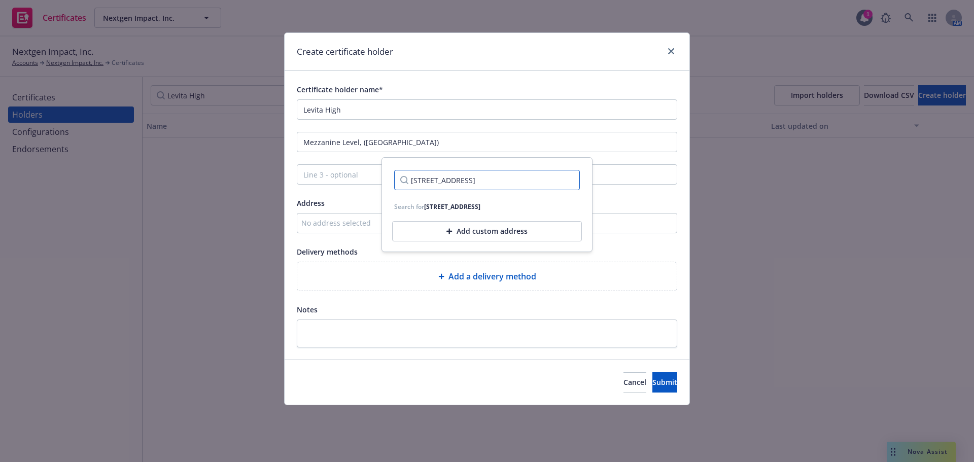
click at [505, 184] on input "14001 Dallas Pkwy, 14001, Dallas Parkway Dallas, TX 75240" at bounding box center [487, 180] width 186 height 20
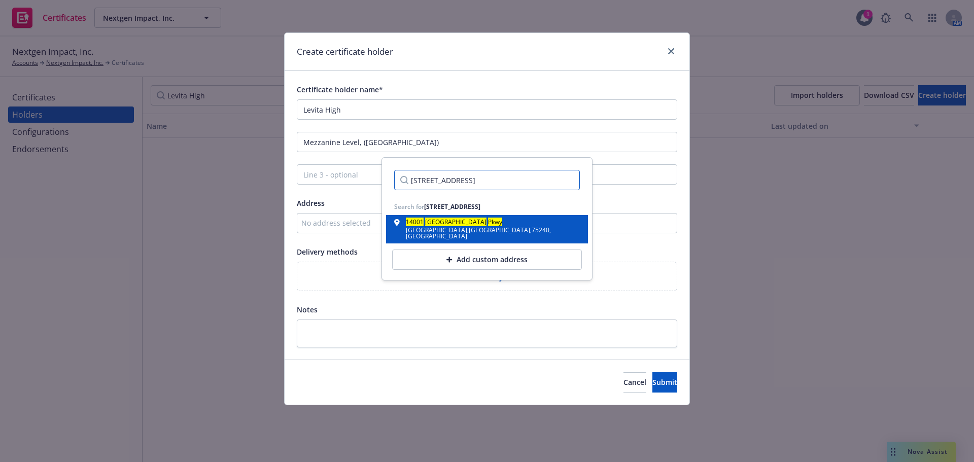
type input "14001 Dallas Pkwy Dallas, TX 75240"
click at [476, 223] on div "14001 Dallas Pkwy Dallas , TX , 75240 , USA" at bounding box center [487, 229] width 186 height 20
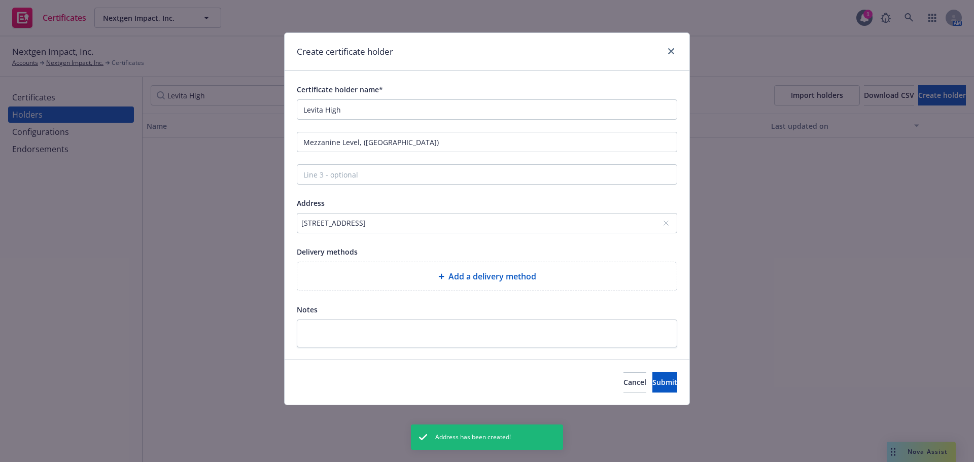
click at [477, 277] on span "Add a delivery method" at bounding box center [492, 276] width 88 height 12
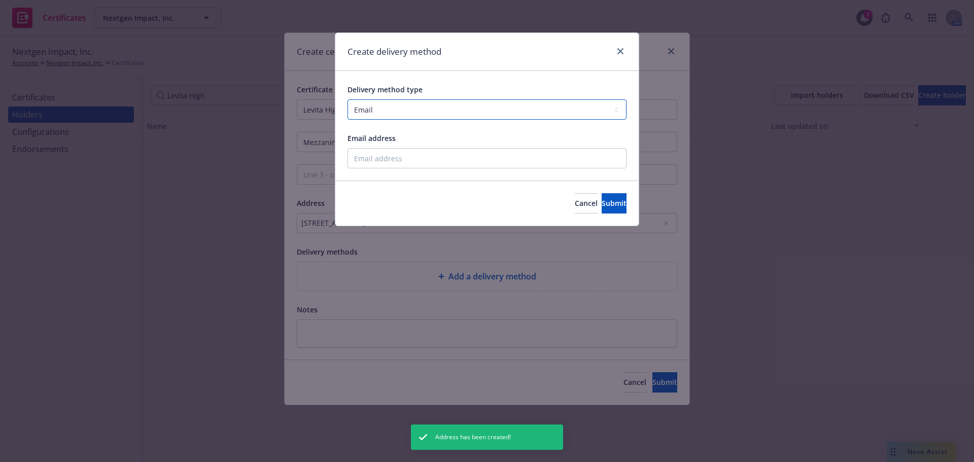
drag, startPoint x: 415, startPoint y: 109, endPoint x: 413, endPoint y: 119, distance: 10.3
click at [415, 109] on select "Select delivery method type Email Mail Fax Upload to Compliance Website" at bounding box center [486, 109] width 279 height 20
select select "MAIL"
click at [347, 99] on select "Select delivery method type Email Mail Fax Upload to Compliance Website" at bounding box center [486, 109] width 279 height 20
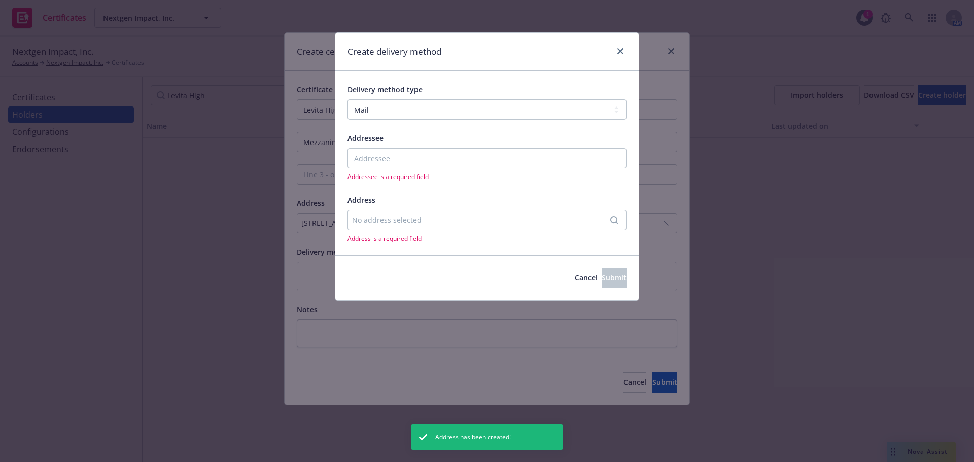
click at [407, 158] on input "Addressee" at bounding box center [486, 158] width 279 height 20
click at [399, 227] on div "No address selected" at bounding box center [486, 220] width 279 height 20
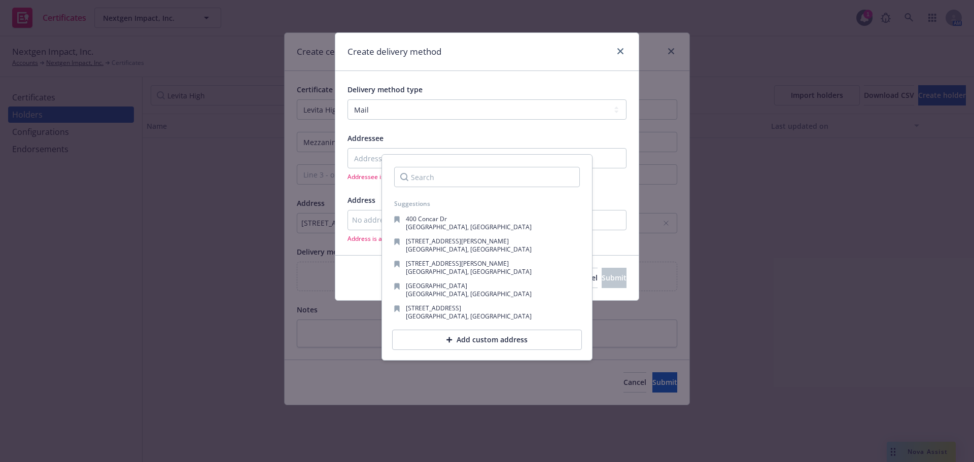
click at [369, 215] on div "No address selected" at bounding box center [482, 220] width 260 height 11
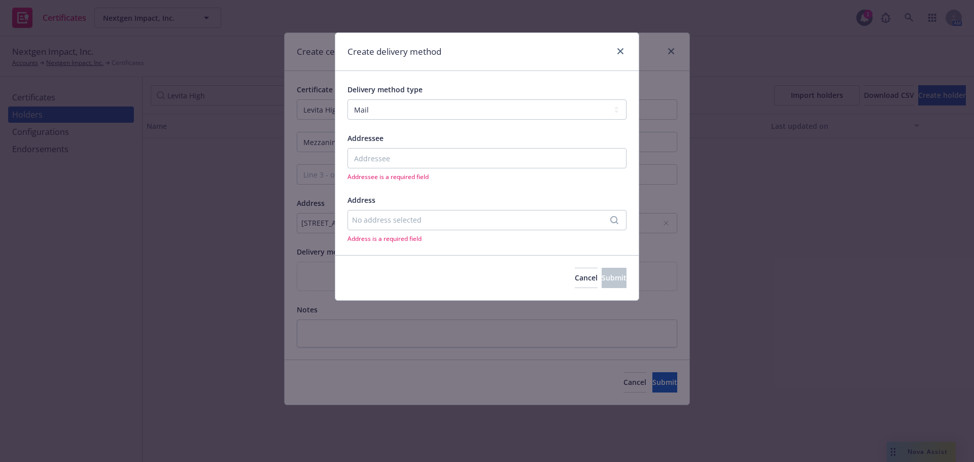
click at [393, 218] on div "No address selected" at bounding box center [482, 220] width 260 height 11
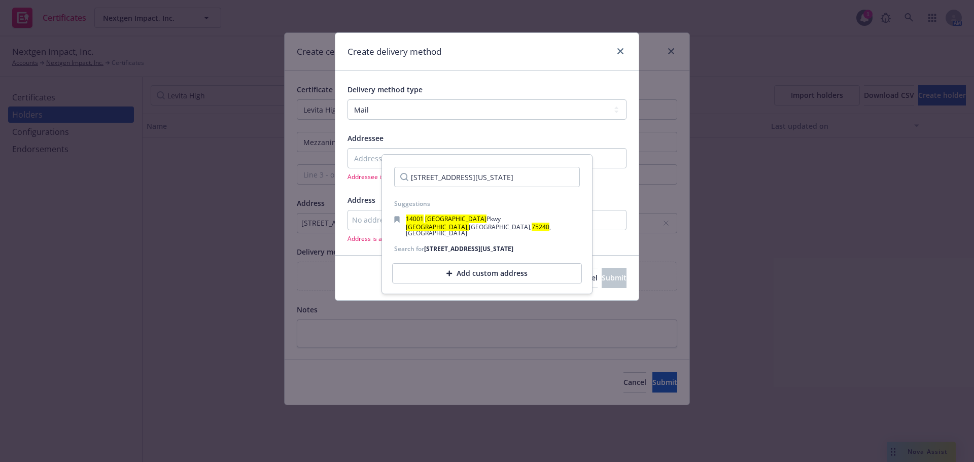
scroll to position [0, 143]
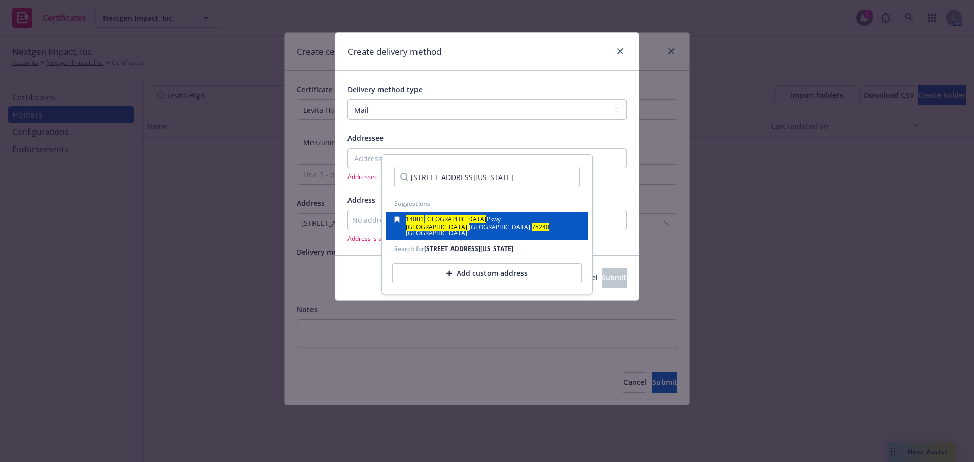
type input "14001 Dallas Pkwy, 14001, Dallas Parkway Dallas, Texas United States of America…"
click at [486, 218] on span "Pkwy" at bounding box center [493, 219] width 14 height 9
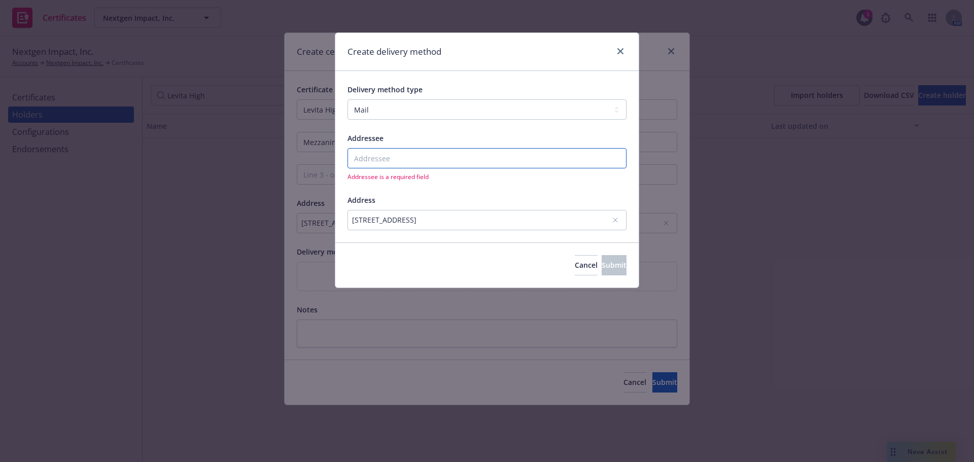
click at [433, 154] on input "Addressee" at bounding box center [486, 158] width 279 height 20
paste input "Levita High"
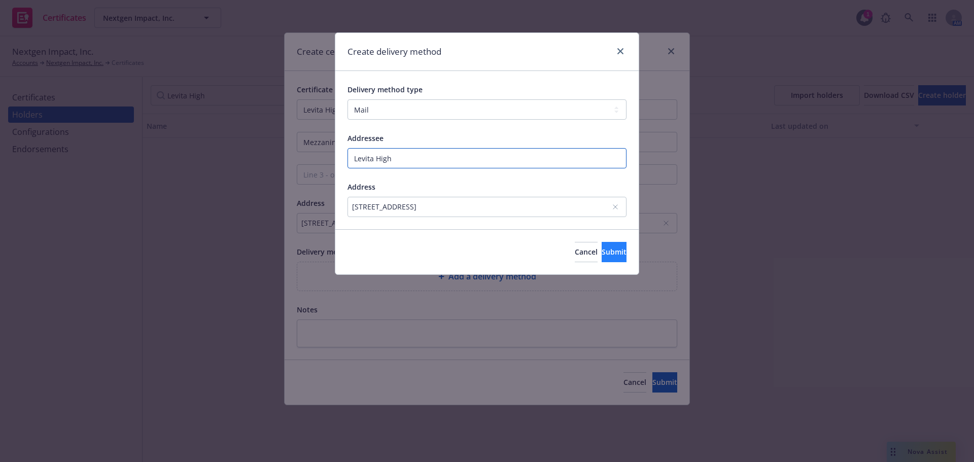
type input "Levita High"
click at [604, 253] on span "Submit" at bounding box center [614, 252] width 25 height 10
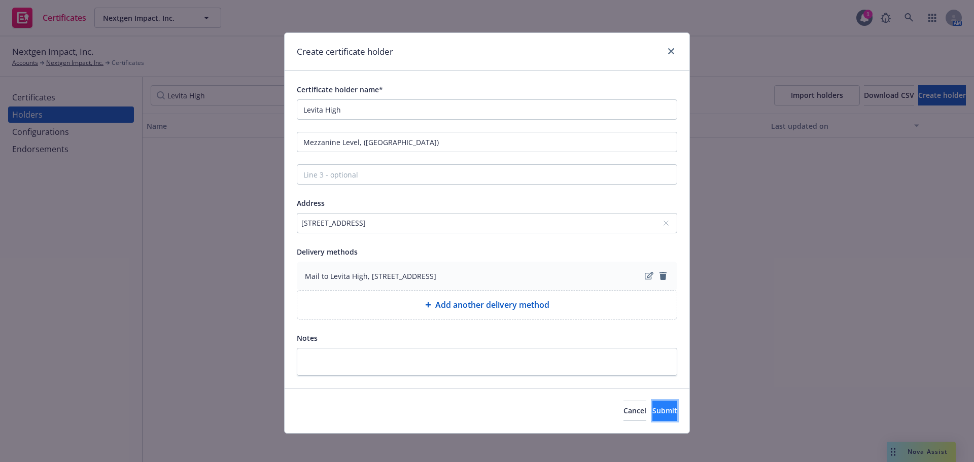
click at [660, 405] on button "Submit" at bounding box center [664, 411] width 25 height 20
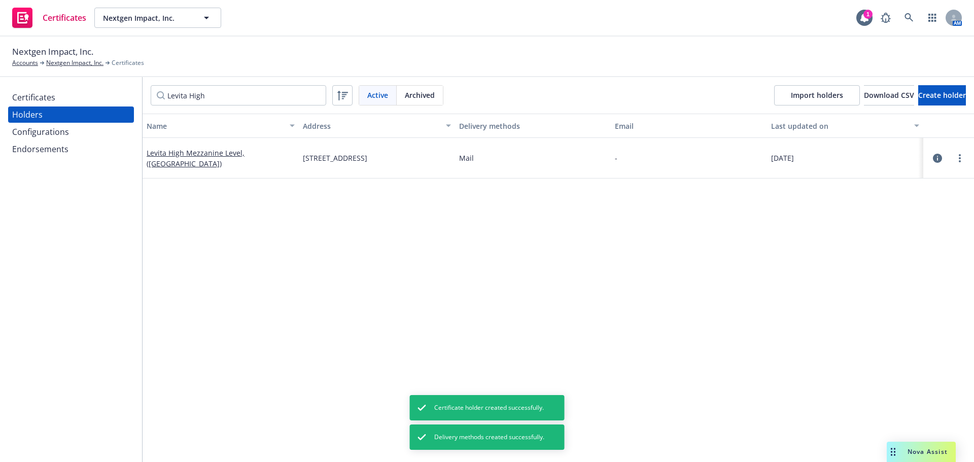
click at [28, 96] on div "Certificates" at bounding box center [33, 97] width 43 height 16
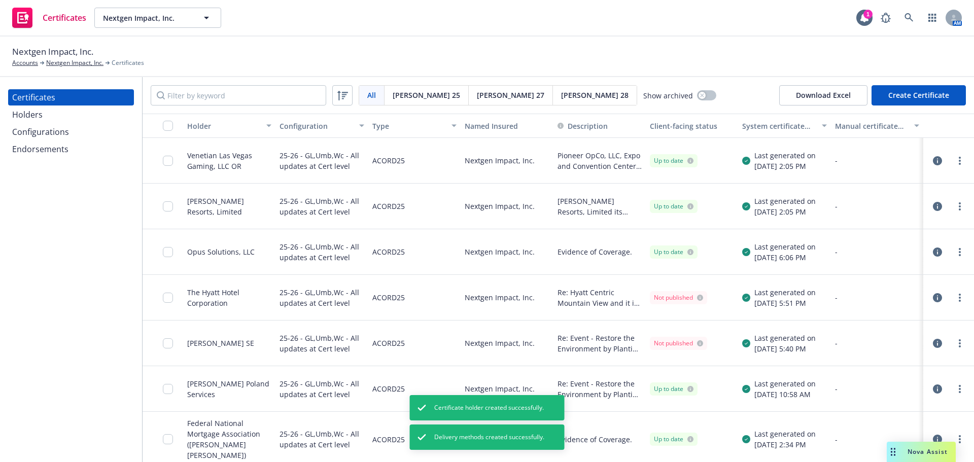
click at [930, 99] on button "Create Certificate" at bounding box center [918, 95] width 94 height 20
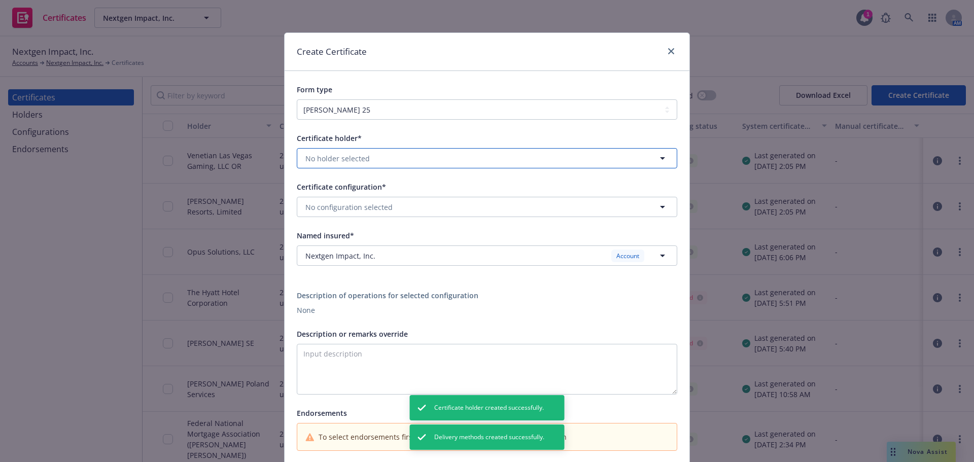
drag, startPoint x: 396, startPoint y: 151, endPoint x: 392, endPoint y: 158, distance: 7.9
click at [395, 151] on button "No holder selected" at bounding box center [487, 158] width 380 height 20
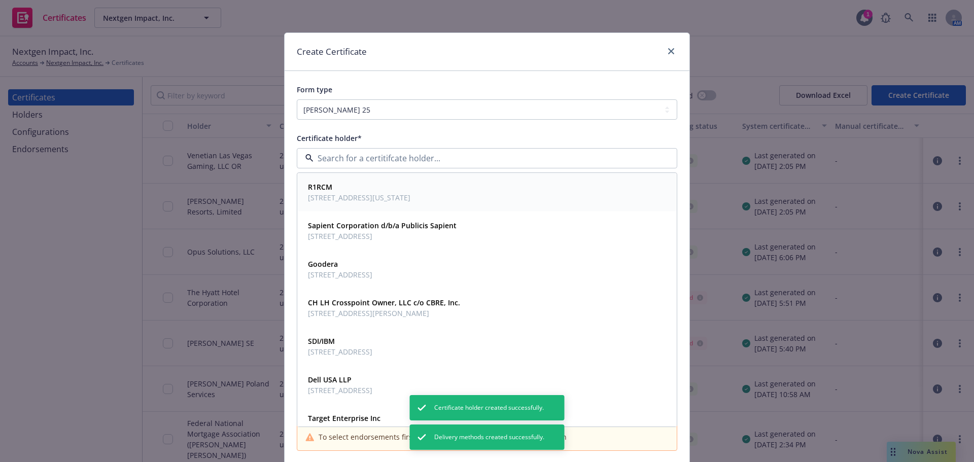
paste input "Levita High"
type input "Levita High"
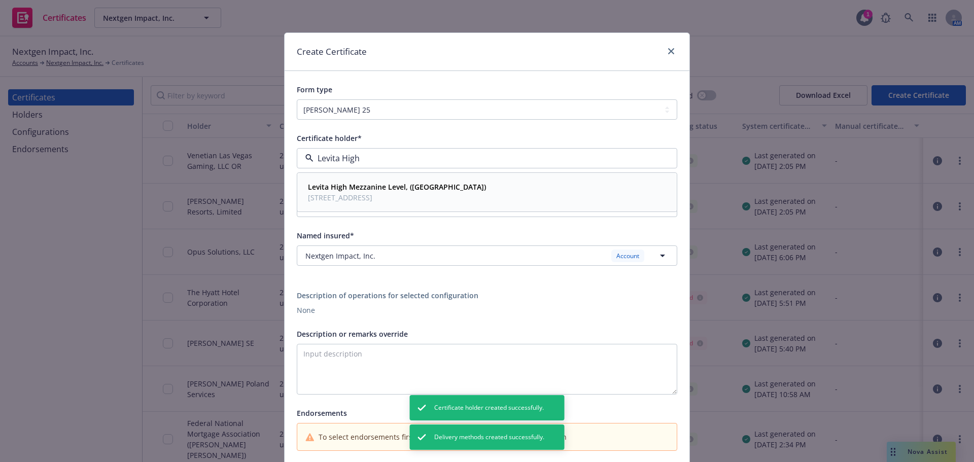
click at [386, 195] on span "14001 Dallas Pkwy, Dallas, TX, 75240, USA" at bounding box center [397, 197] width 178 height 11
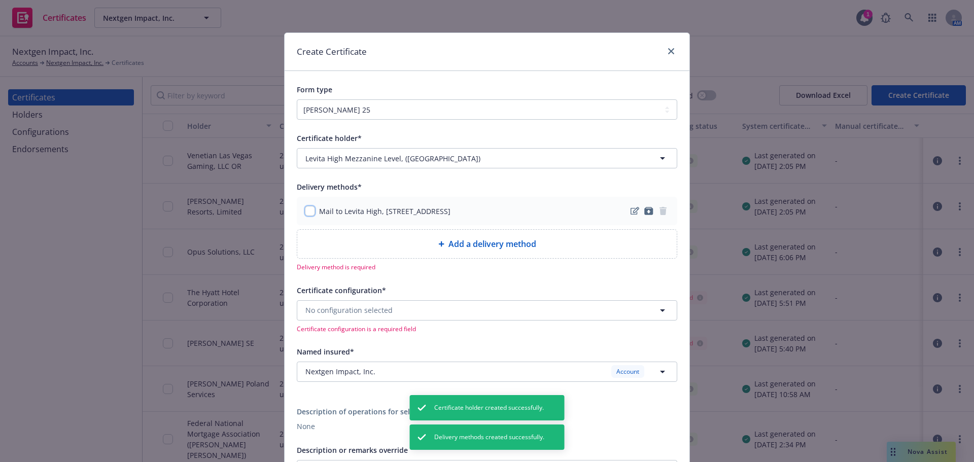
click at [306, 210] on input "checkbox" at bounding box center [310, 211] width 10 height 10
checkbox input "true"
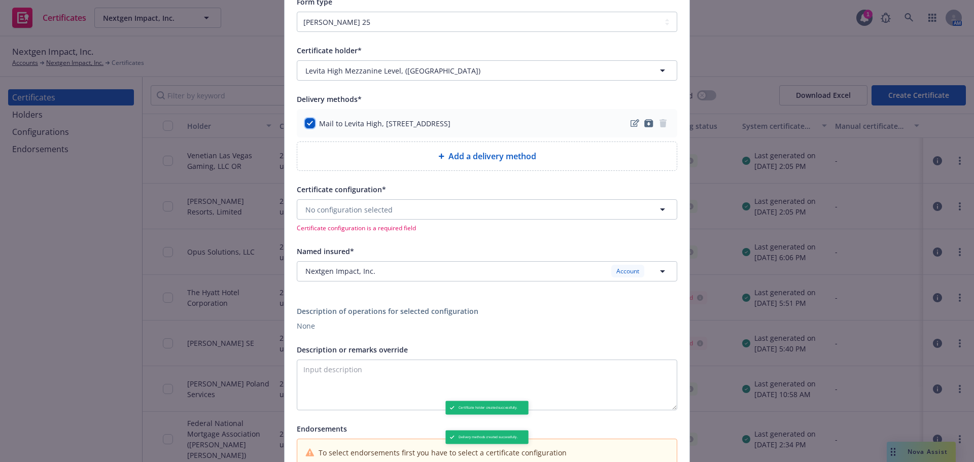
scroll to position [101, 0]
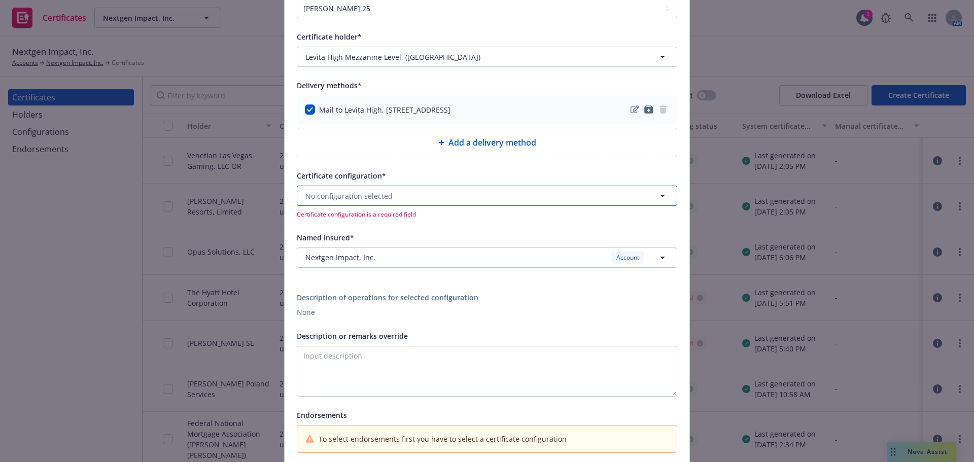
click at [406, 201] on button "No configuration selected" at bounding box center [487, 196] width 380 height 20
click at [465, 229] on div "25-26 - GL,Umb,Wc - All updates at Cert level ACORD25 - Evidence of Coverage. V…" at bounding box center [487, 229] width 366 height 25
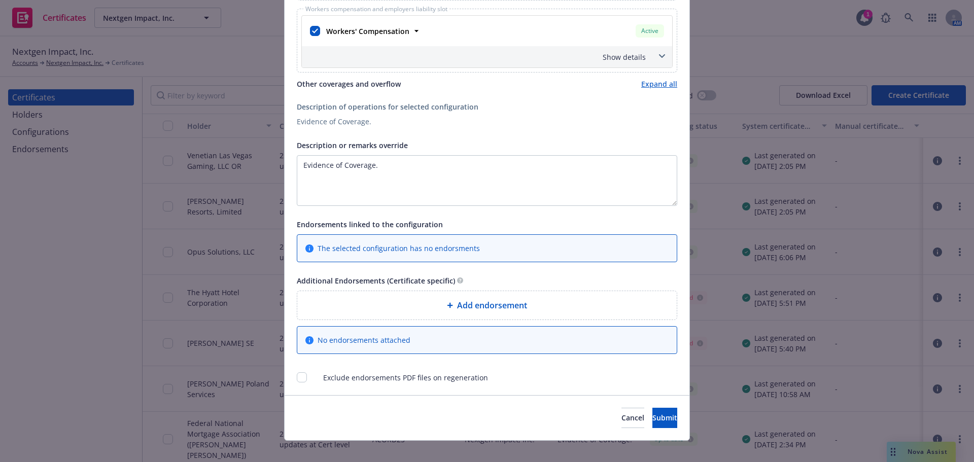
scroll to position [532, 0]
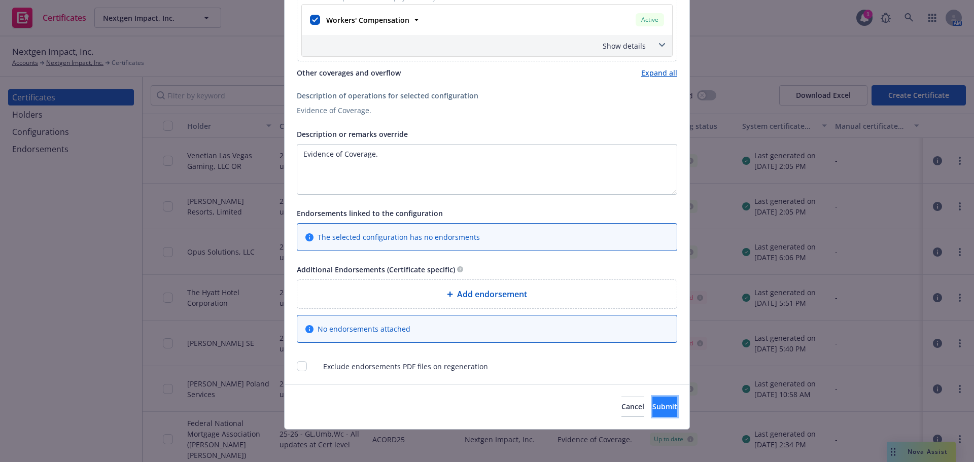
click at [652, 413] on button "Submit" at bounding box center [664, 407] width 25 height 20
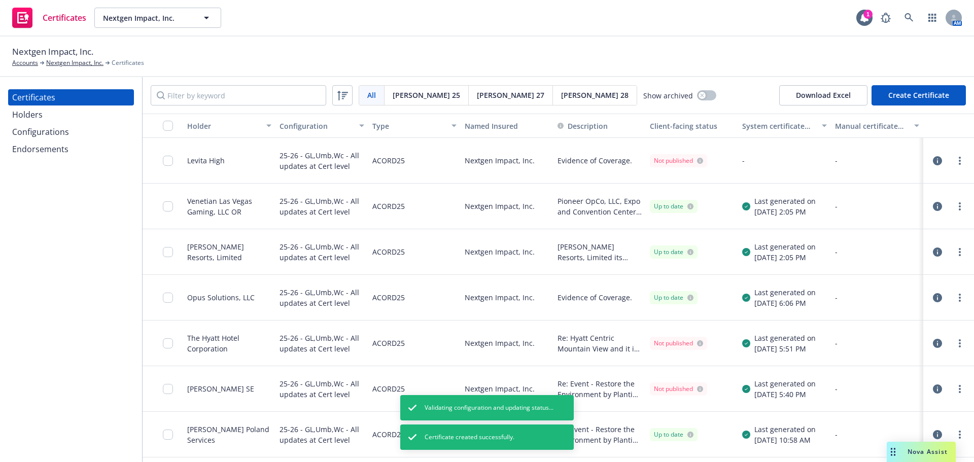
click at [955, 163] on link "more" at bounding box center [960, 161] width 12 height 12
click at [895, 225] on link "Regenerate" at bounding box center [876, 222] width 162 height 20
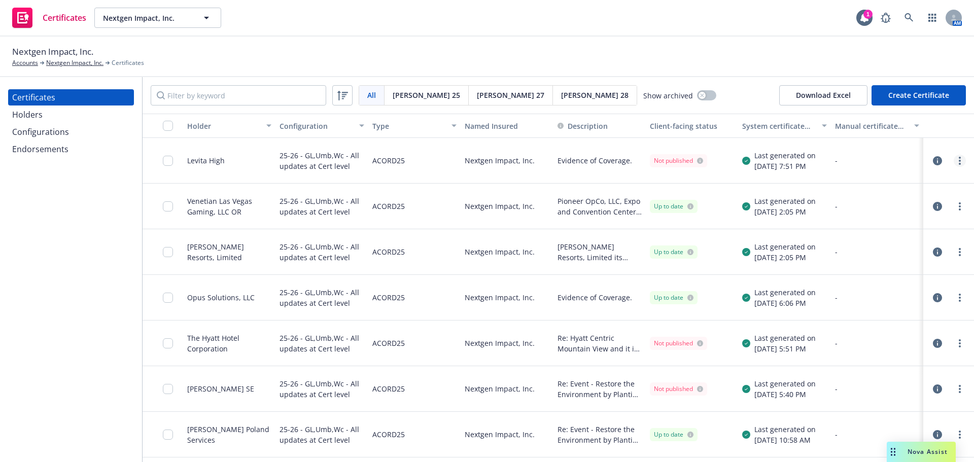
click at [959, 161] on circle "more" at bounding box center [960, 161] width 2 height 2
click at [926, 299] on link "Download uneditable generated certificate" at bounding box center [876, 303] width 162 height 20
click at [162, 159] on div at bounding box center [163, 161] width 41 height 46
click at [162, 161] on div at bounding box center [163, 161] width 41 height 46
click at [168, 163] on input "checkbox" at bounding box center [168, 161] width 10 height 10
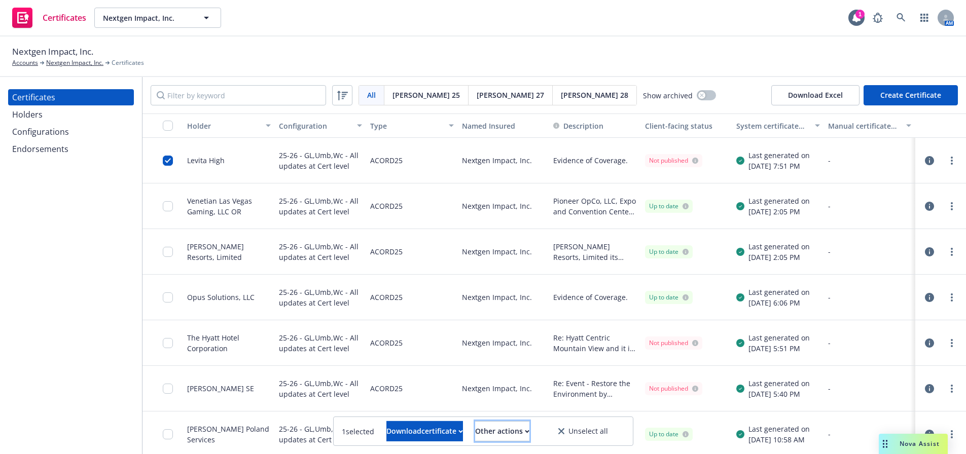
click at [521, 429] on div "Other actions" at bounding box center [502, 431] width 54 height 19
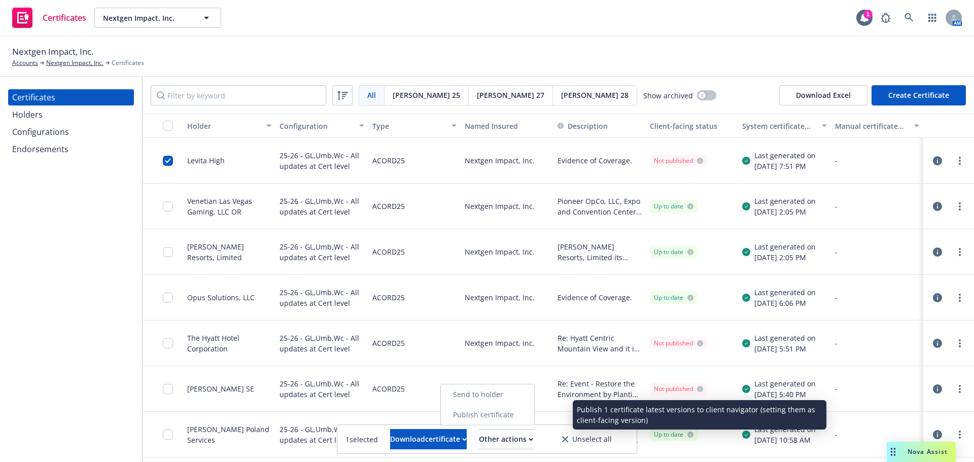
click at [516, 415] on link "Publish certificate" at bounding box center [487, 415] width 93 height 20
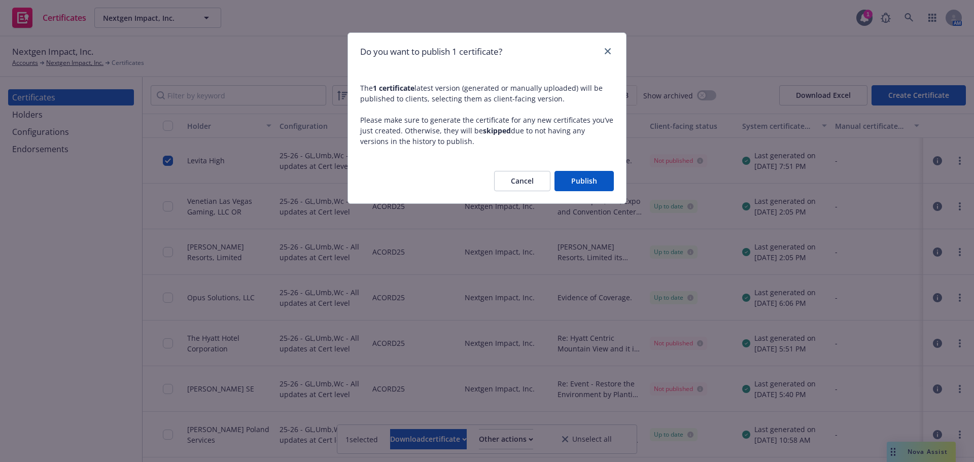
click at [575, 178] on button "Publish" at bounding box center [583, 181] width 59 height 20
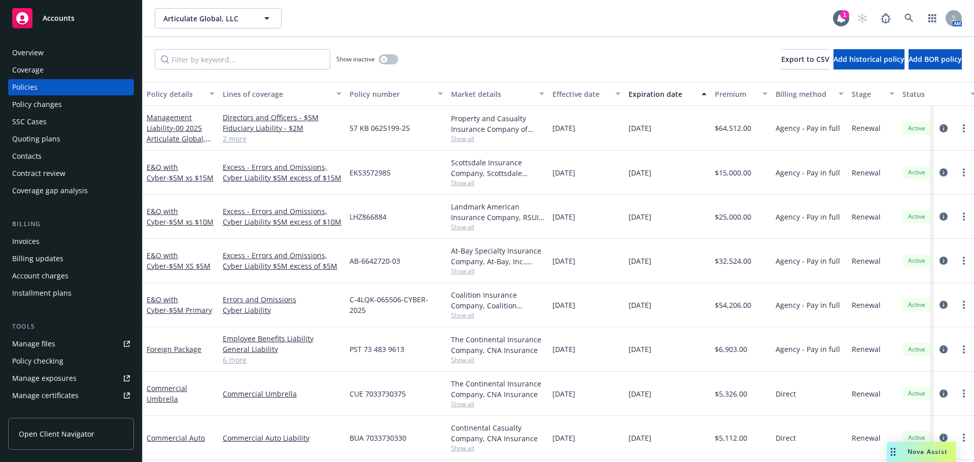
click at [71, 388] on div "Manage certificates" at bounding box center [45, 396] width 66 height 16
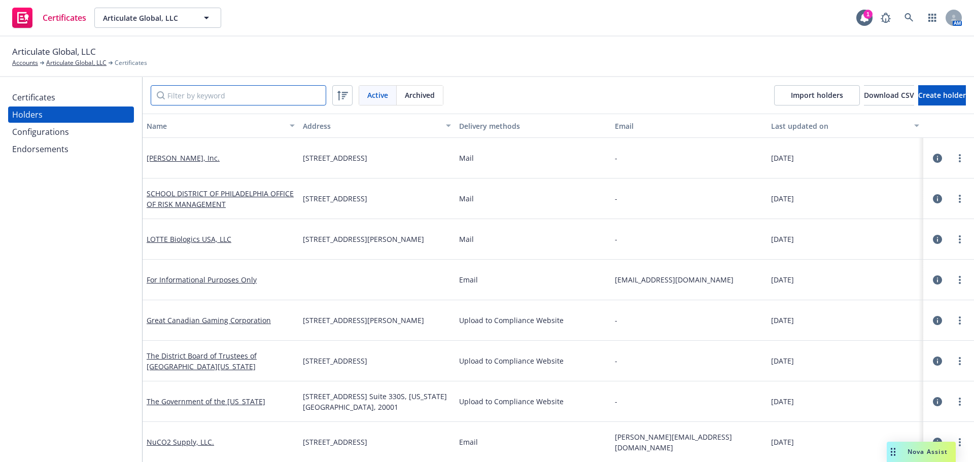
click at [225, 98] on input "Filter by keyword" at bounding box center [239, 95] width 176 height 20
paste input "Closerstill Media, LLC 489 5th Avenue, 5th Floor, New York, NY 10017"
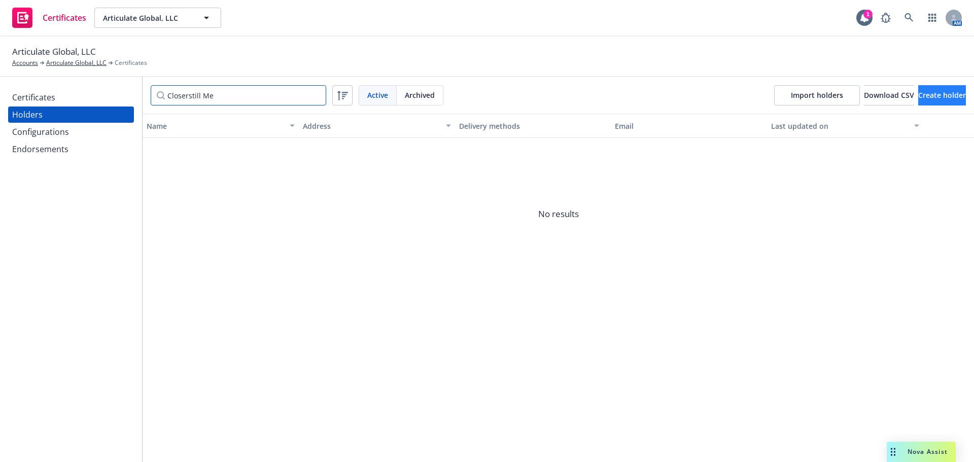
type input "Closerstill Me"
click at [918, 95] on button "Create holder" at bounding box center [942, 95] width 48 height 20
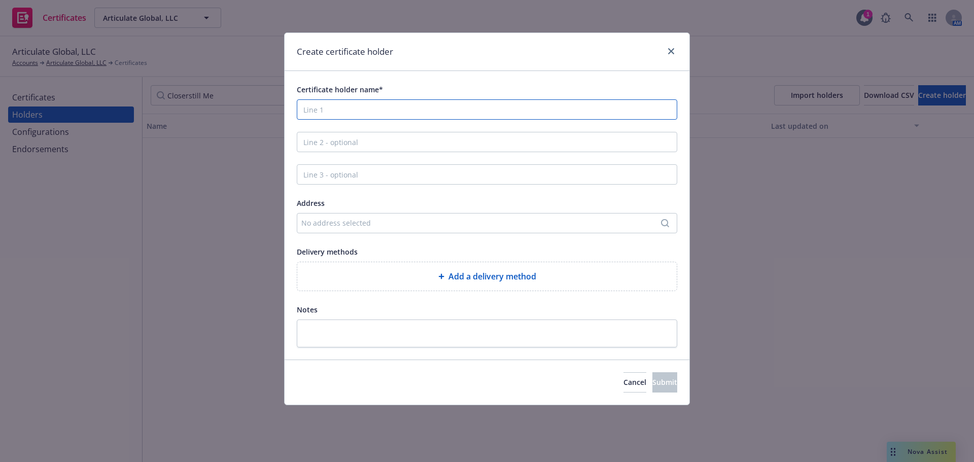
click at [400, 109] on input "Certificate holder name*" at bounding box center [487, 109] width 380 height 20
paste input "Closerstill Media, LLC 489 5th Avenue, 5th Floor, New York, NY 10017"
drag, startPoint x: 545, startPoint y: 113, endPoint x: 375, endPoint y: 113, distance: 170.4
click at [375, 113] on input "Closerstill Media, LLC 489 5th Avenue, 5th Floor, New York, NY 10017" at bounding box center [487, 109] width 380 height 20
type input "Closerstill Media, LLC"
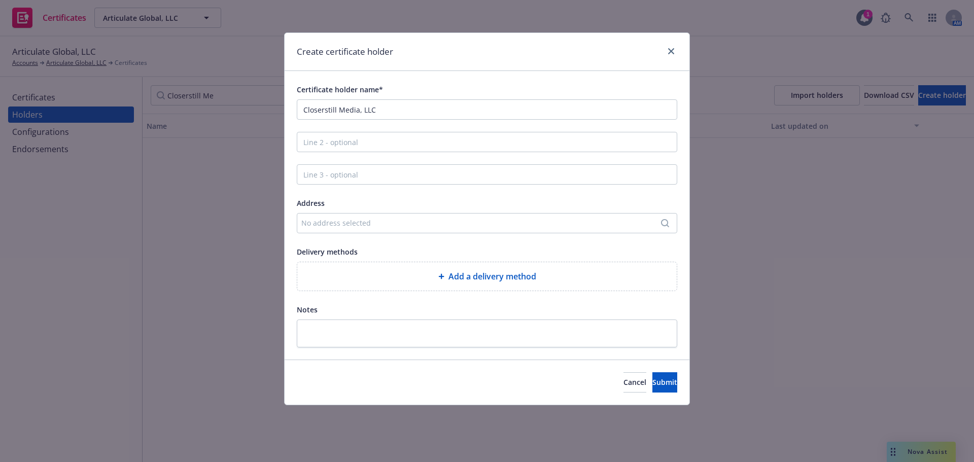
click at [474, 268] on div "Add a delivery method" at bounding box center [486, 276] width 379 height 28
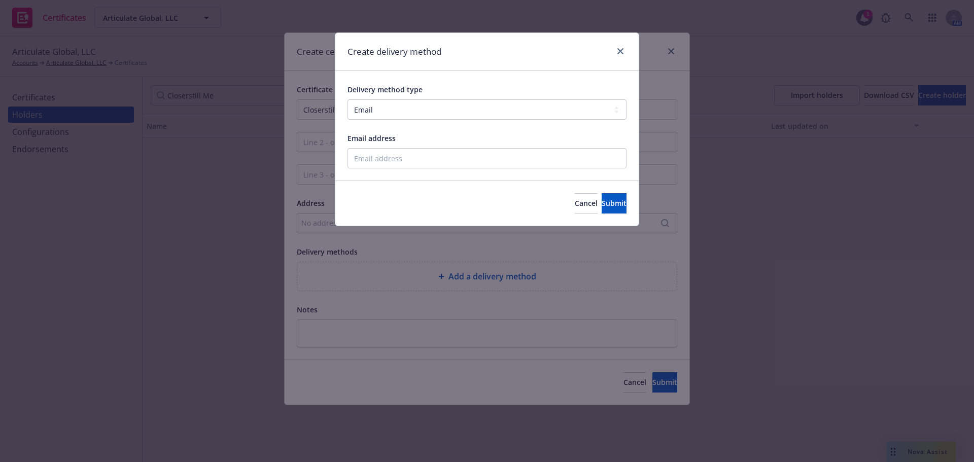
click at [414, 120] on div "Delivery method type Select delivery method type Email Mail Fax Upload to Compl…" at bounding box center [486, 125] width 279 height 85
drag, startPoint x: 414, startPoint y: 112, endPoint x: 411, endPoint y: 118, distance: 6.8
click at [414, 112] on select "Select delivery method type Email Mail Fax Upload to Compliance Website" at bounding box center [486, 109] width 279 height 20
select select "MAIL"
click at [347, 99] on select "Select delivery method type Email Mail Fax Upload to Compliance Website" at bounding box center [486, 109] width 279 height 20
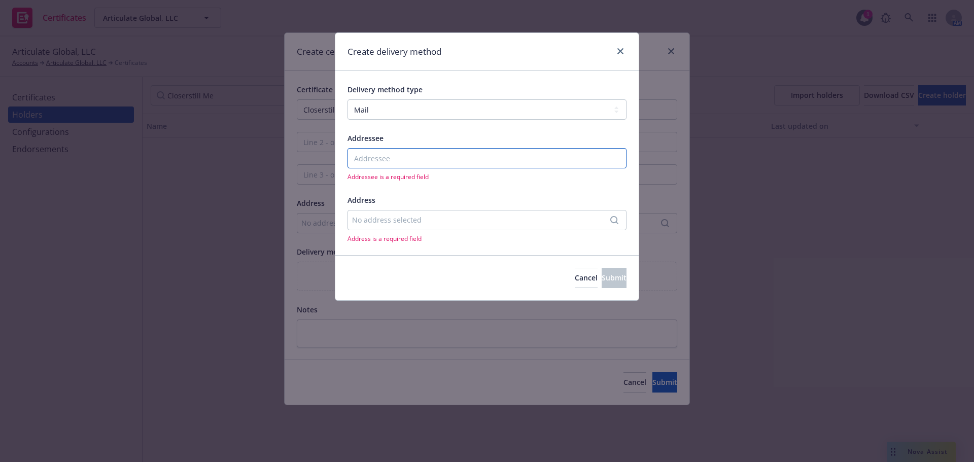
click at [380, 152] on input "Addressee" at bounding box center [486, 158] width 279 height 20
paste input "Closerstill Media, LLC 489 5th Avenue, 5th Floor, New York, NY 10017"
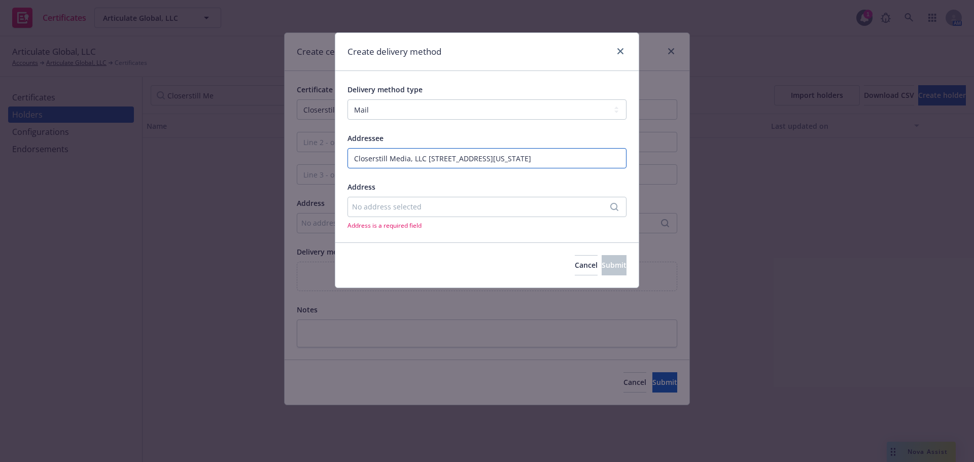
drag, startPoint x: 588, startPoint y: 161, endPoint x: 426, endPoint y: 167, distance: 162.4
click at [426, 167] on input "Closerstill Media, LLC 489 5th Avenue, 5th Floor, New York, NY 10017" at bounding box center [486, 158] width 279 height 20
type input "Closerstill Media, LLC"
click at [418, 215] on div "No address selected" at bounding box center [486, 207] width 279 height 20
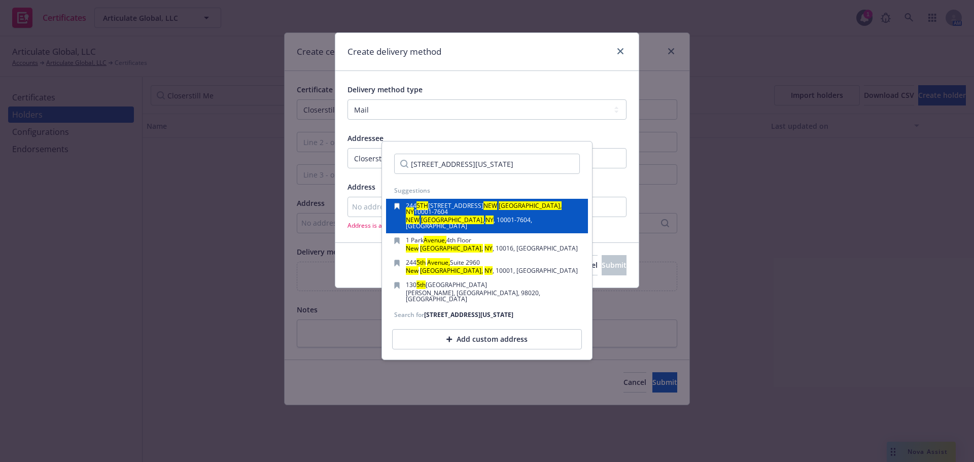
drag, startPoint x: 461, startPoint y: 167, endPoint x: 426, endPoint y: 212, distance: 56.6
click at [371, 167] on body "Certificates Articulate Global, LLC Articulate Global, LLC 1 AM Articulate Glob…" at bounding box center [487, 231] width 974 height 462
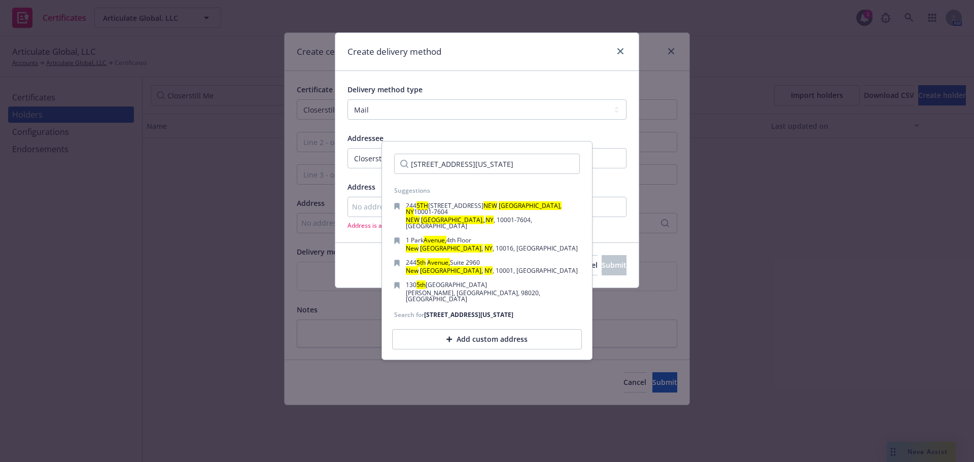
type input "489 5th Avenue, 5th Floor, New York, NY 10017"
click at [454, 329] on div "Add custom address" at bounding box center [487, 339] width 190 height 20
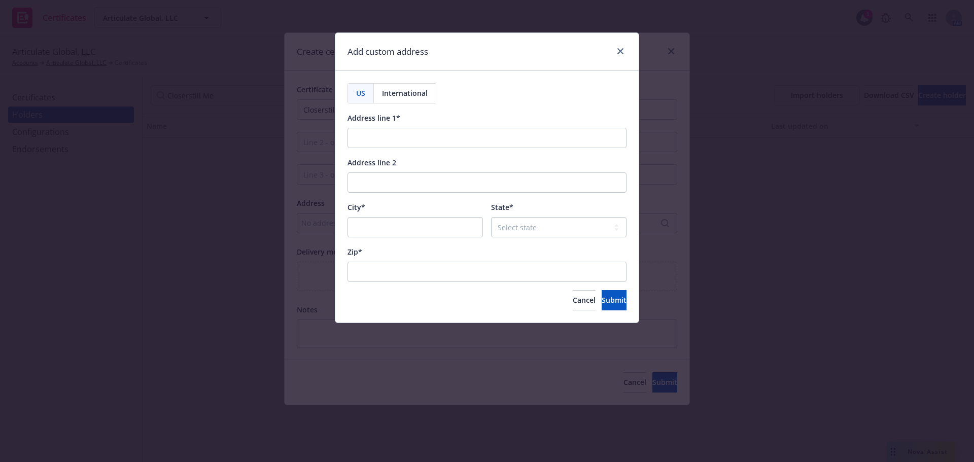
click at [411, 152] on div "US International Address line 1* Address line 2 City* State* Select state Alaba…" at bounding box center [486, 196] width 279 height 227
click at [405, 143] on input "Address line 1*" at bounding box center [486, 138] width 279 height 20
paste input "489 5th Avenue, 5th Floor, New York, NY 10017"
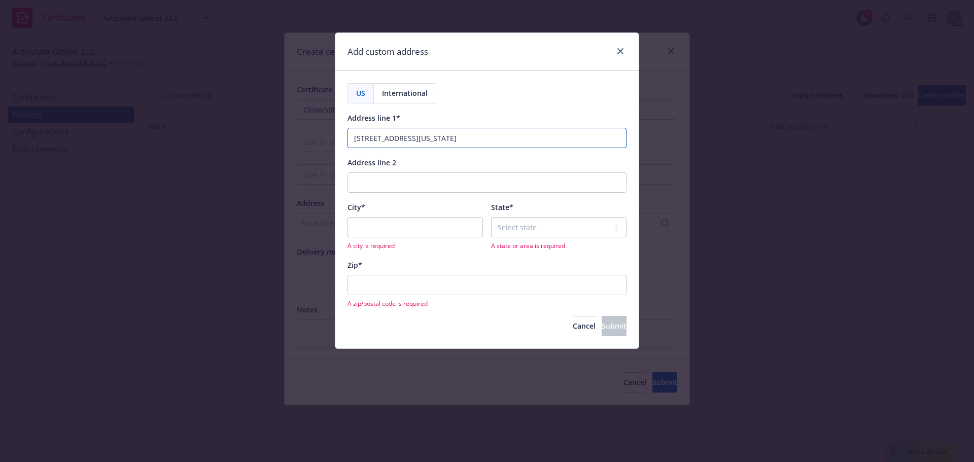
drag, startPoint x: 514, startPoint y: 137, endPoint x: 444, endPoint y: 137, distance: 70.5
click at [444, 137] on input "489 5th Avenue, 5th Floor, New York, NY 10017" at bounding box center [486, 138] width 279 height 20
type input "489 5th Avenue, 5th Floor"
type input "New York"
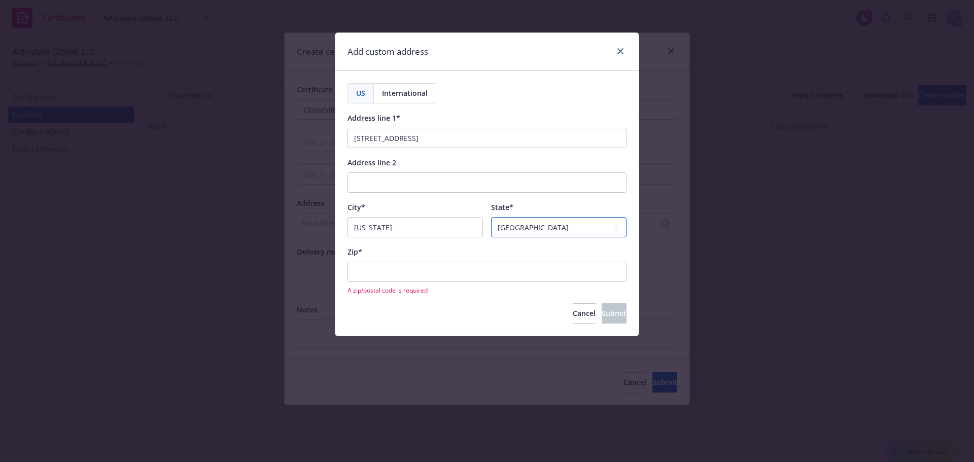
drag, startPoint x: 544, startPoint y: 229, endPoint x: 545, endPoint y: 223, distance: 6.2
click at [544, 229] on select "Select state Alabama Alaska American Samoa Arizona Arkansas Baker Island Califo…" at bounding box center [558, 227] width 135 height 20
select select "NY"
click at [491, 217] on select "Select state Alabama Alaska American Samoa Arizona Arkansas Baker Island Califo…" at bounding box center [558, 227] width 135 height 20
click at [453, 227] on input "New York" at bounding box center [414, 227] width 135 height 20
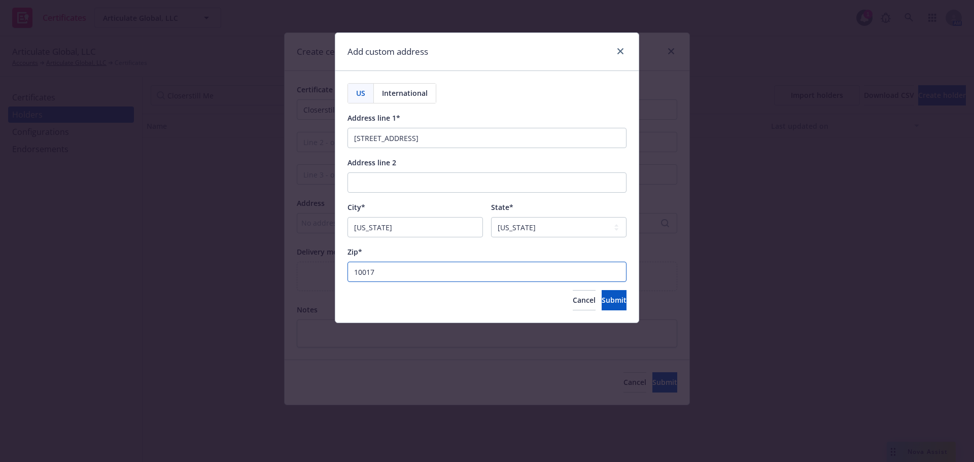
type input "10017"
click at [602, 290] on button "Submit" at bounding box center [614, 300] width 25 height 20
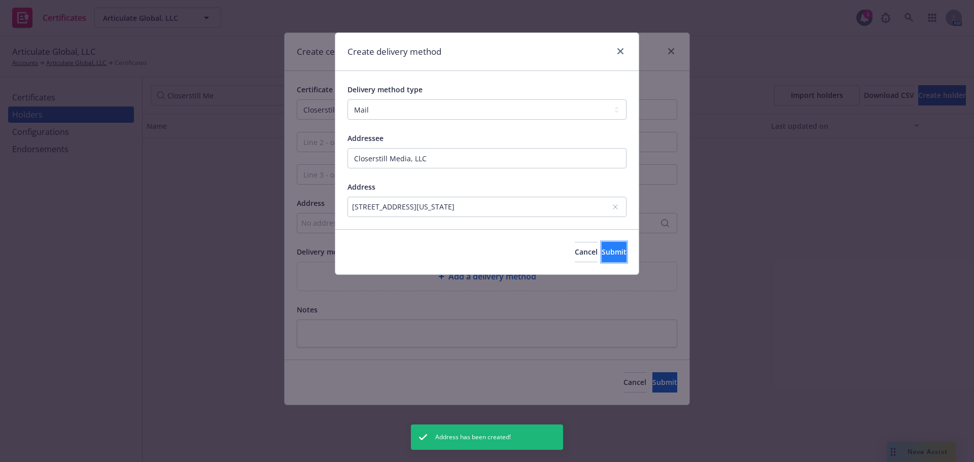
click at [614, 249] on button "Submit" at bounding box center [614, 252] width 25 height 20
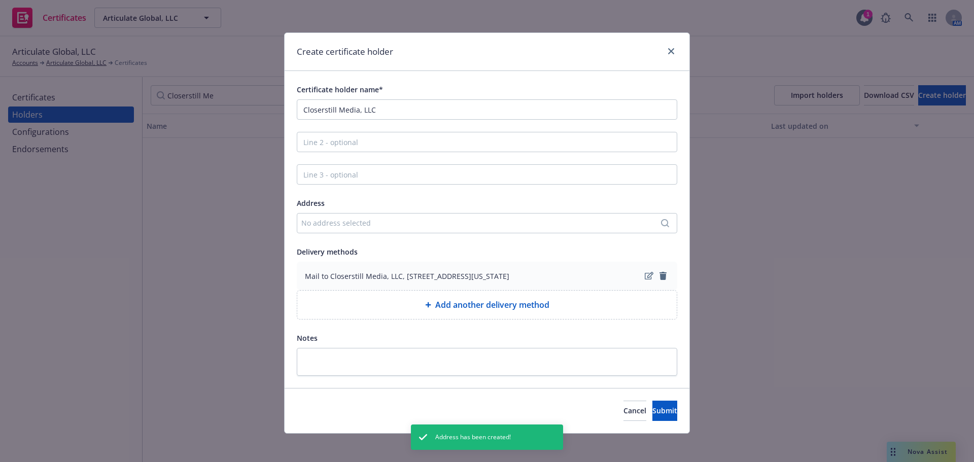
drag, startPoint x: 554, startPoint y: 276, endPoint x: 399, endPoint y: 275, distance: 155.2
click at [399, 275] on span "Mail to Closerstill Media, LLC, 489 5th Avenue, 5th Floor, New York, NY, 10017,…" at bounding box center [407, 276] width 204 height 11
copy span "489 5th Avenue, 5th Floor, New York, NY, 10017"
click at [378, 219] on div "No address selected" at bounding box center [481, 223] width 361 height 11
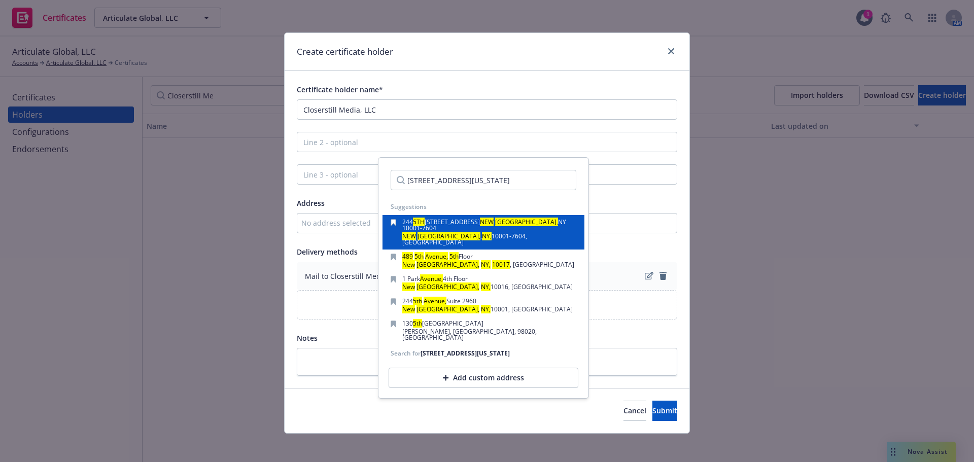
scroll to position [0, 9]
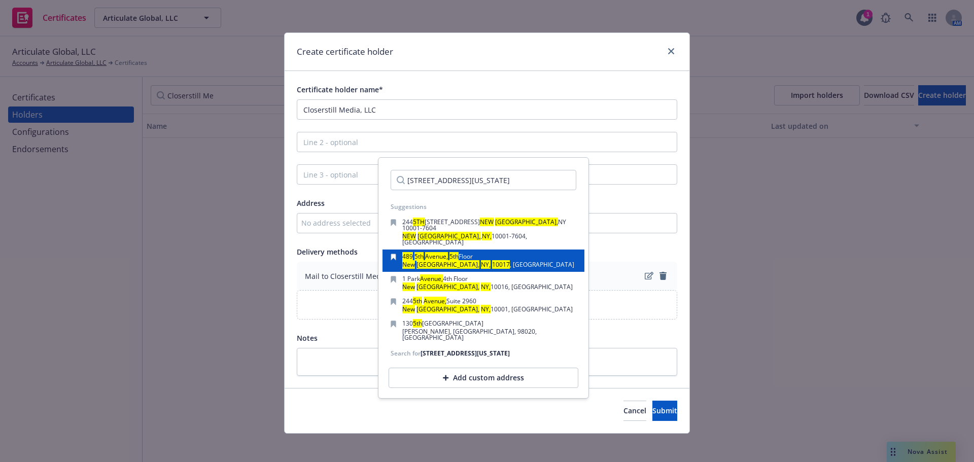
type input "489 5th Avenue, 5th Floor, New York, NY, 10017"
click at [510, 260] on span ", USA" at bounding box center [542, 264] width 64 height 9
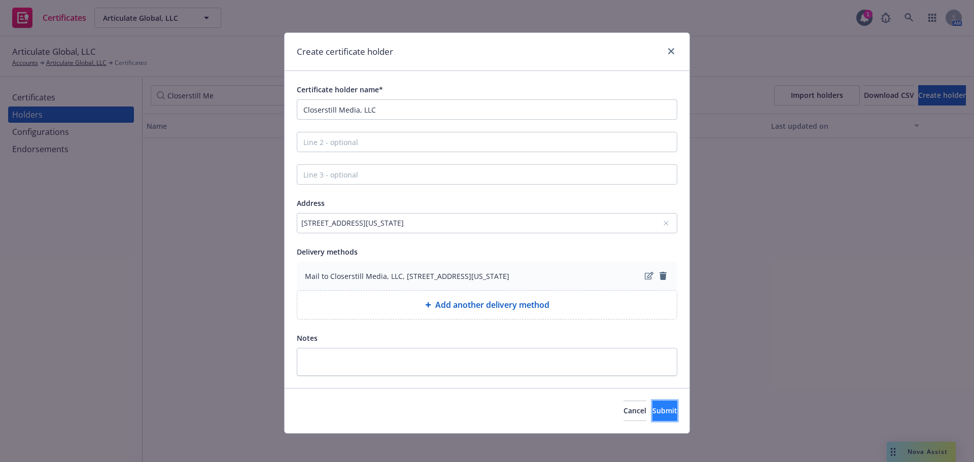
click at [655, 421] on button "Submit" at bounding box center [664, 411] width 25 height 20
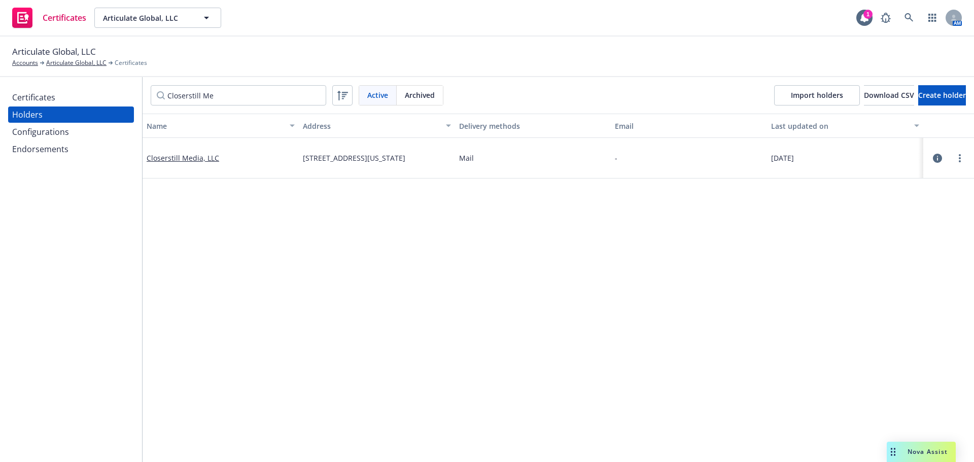
click at [66, 93] on div "Certificates" at bounding box center [71, 97] width 118 height 16
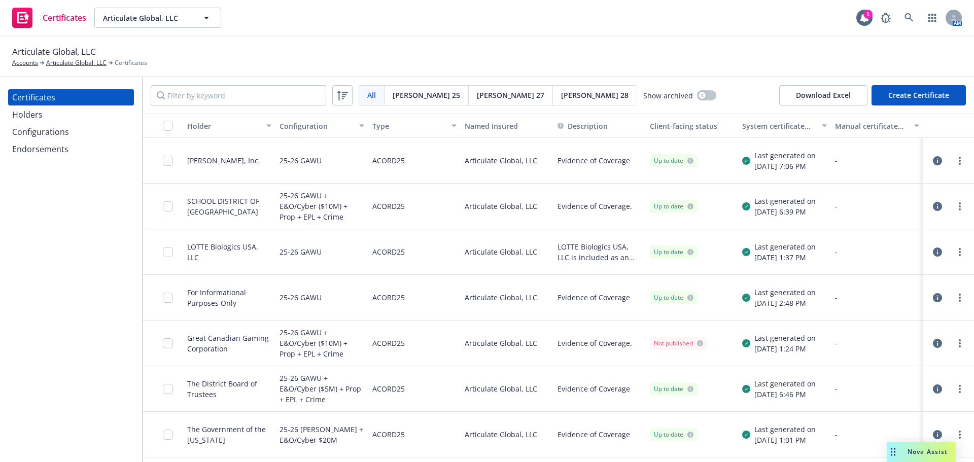
click at [928, 108] on div "All All Acord 25 Acord 27 Acord 28 Show archived Download Excel Create Certific…" at bounding box center [558, 95] width 831 height 37
click at [925, 99] on button "Create Certificate" at bounding box center [918, 95] width 94 height 20
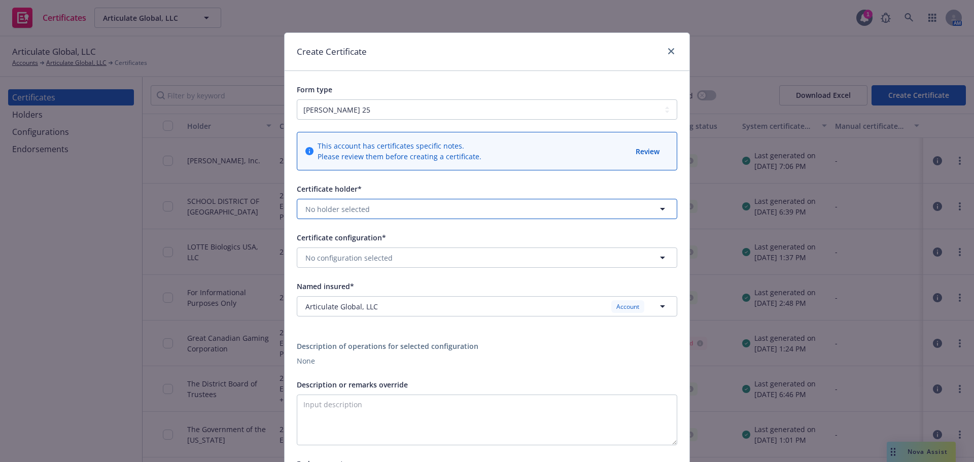
click at [389, 203] on button "No holder selected" at bounding box center [487, 209] width 380 height 20
type input "closer"
click at [385, 243] on span "Closerstill Media, LLC" at bounding box center [359, 237] width 102 height 11
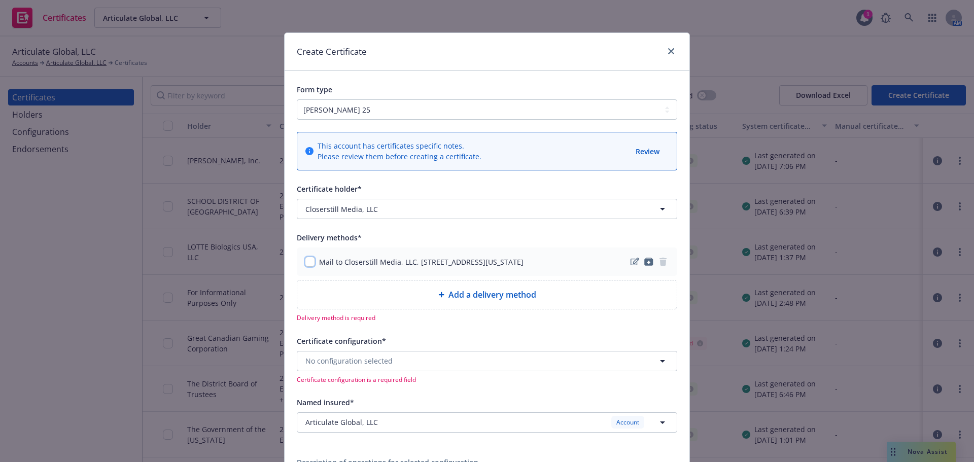
click at [305, 262] on input "checkbox" at bounding box center [310, 262] width 10 height 10
checkbox input "true"
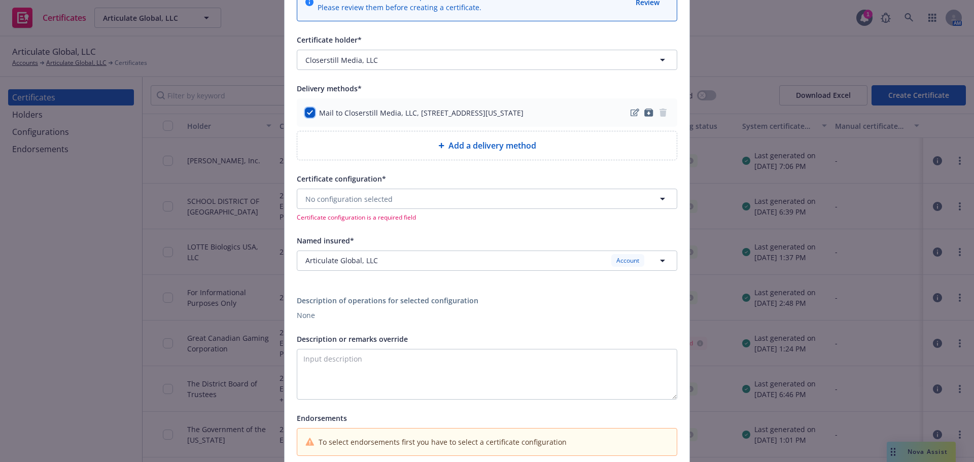
scroll to position [152, 0]
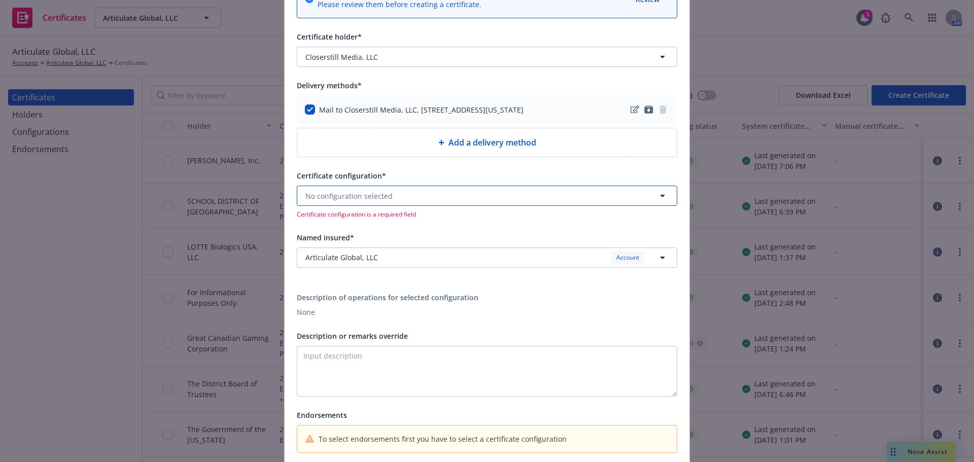
click at [334, 200] on span "No configuration selected" at bounding box center [348, 196] width 87 height 11
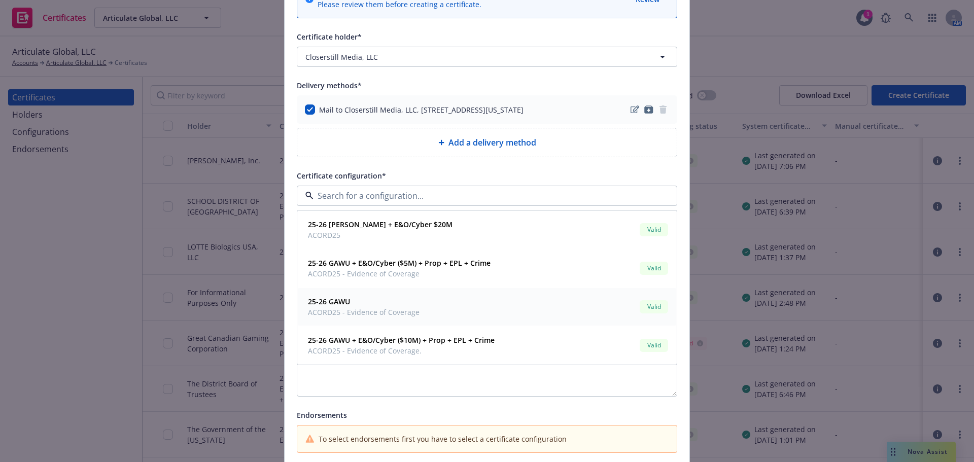
click at [405, 300] on span "25-26 GAWU" at bounding box center [364, 301] width 112 height 11
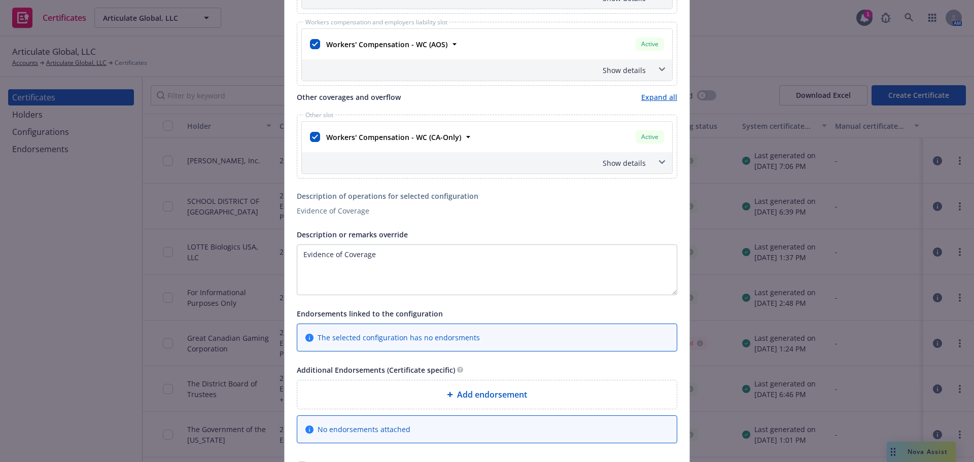
scroll to position [730, 0]
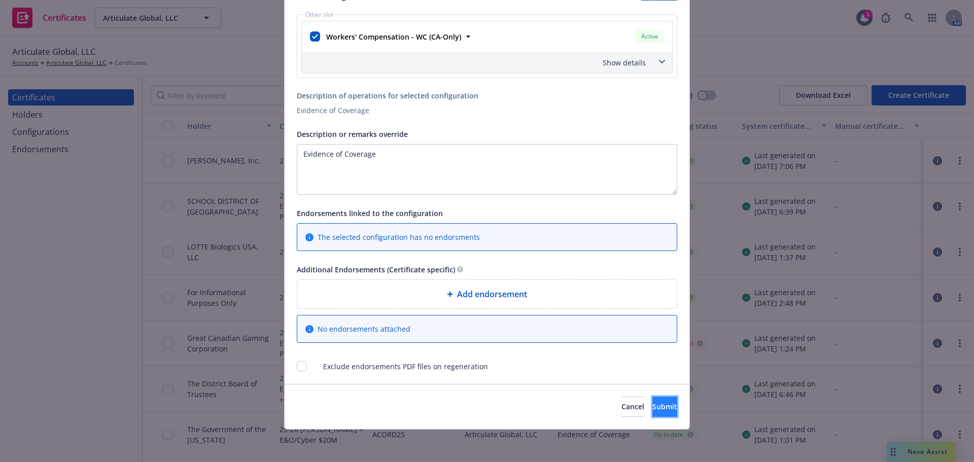
click at [652, 412] on button "Submit" at bounding box center [664, 407] width 25 height 20
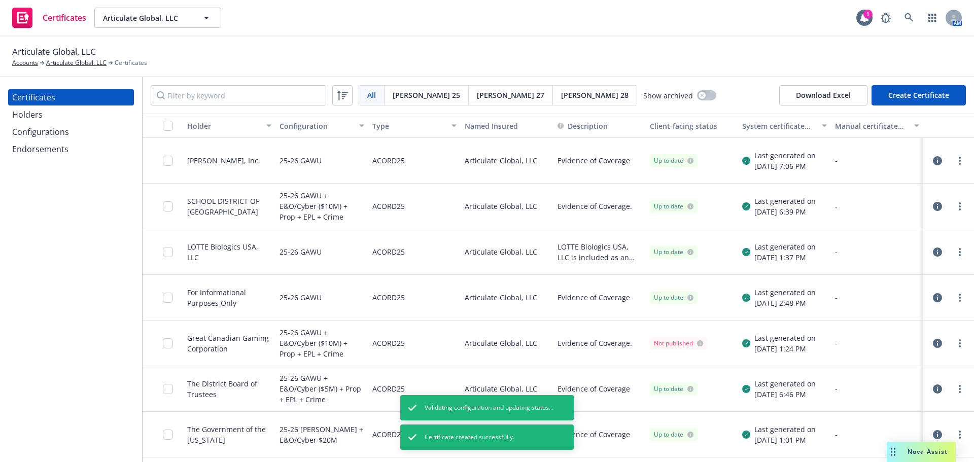
click at [90, 134] on div "Configurations" at bounding box center [71, 132] width 118 height 16
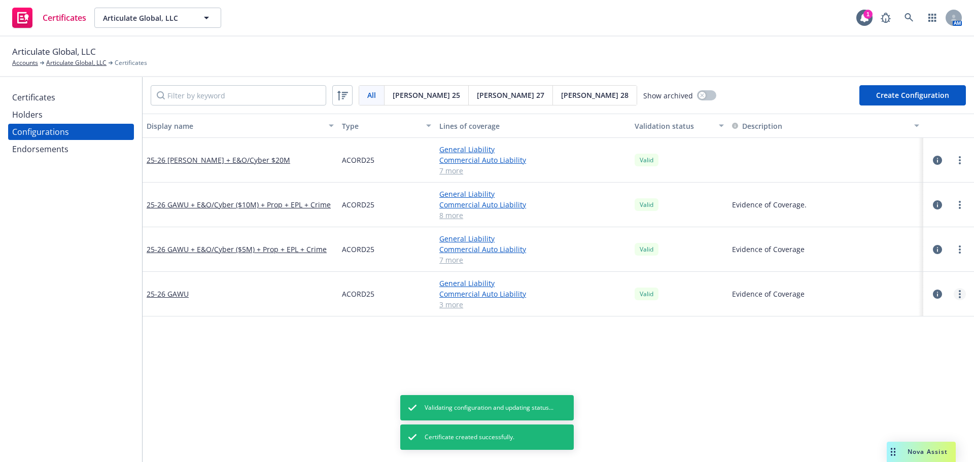
click at [957, 296] on link "more" at bounding box center [960, 294] width 12 height 12
click at [880, 315] on link "Edit" at bounding box center [902, 315] width 112 height 20
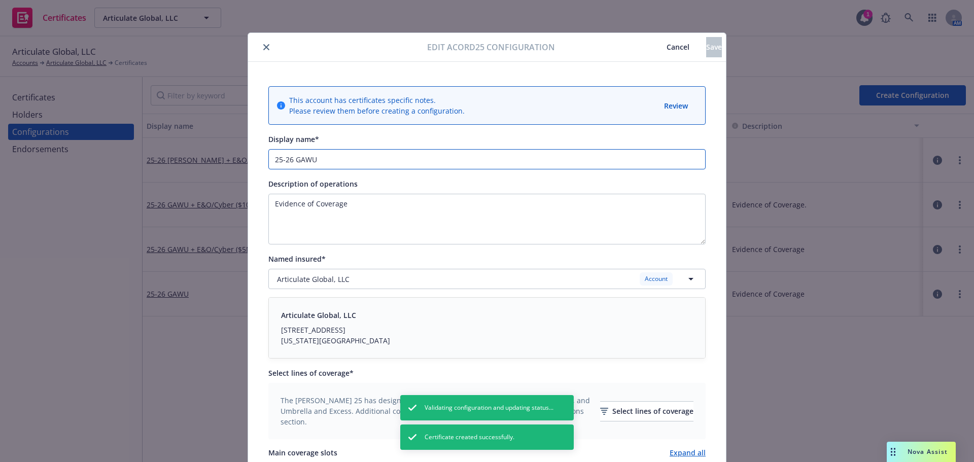
click at [270, 159] on input "25-26 GAWU" at bounding box center [486, 159] width 437 height 20
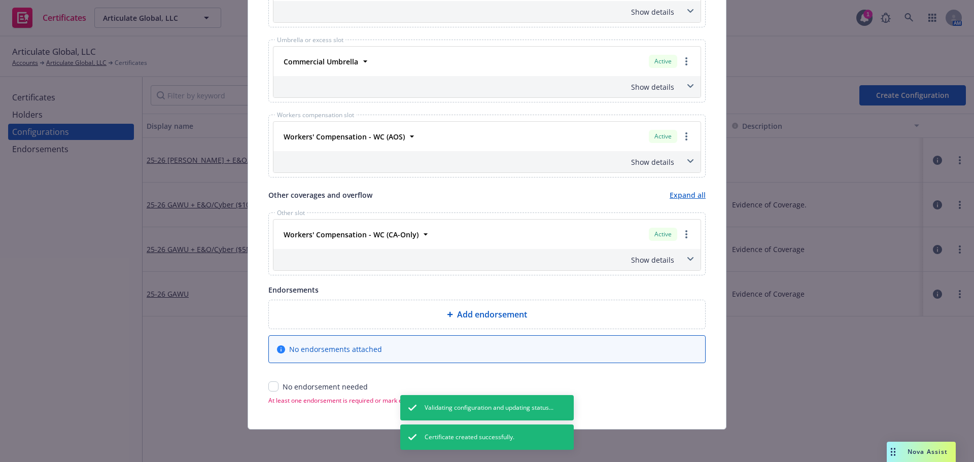
type input "**25-26 GAWU"
click at [268, 382] on input "checkbox" at bounding box center [273, 386] width 10 height 10
checkbox input "true"
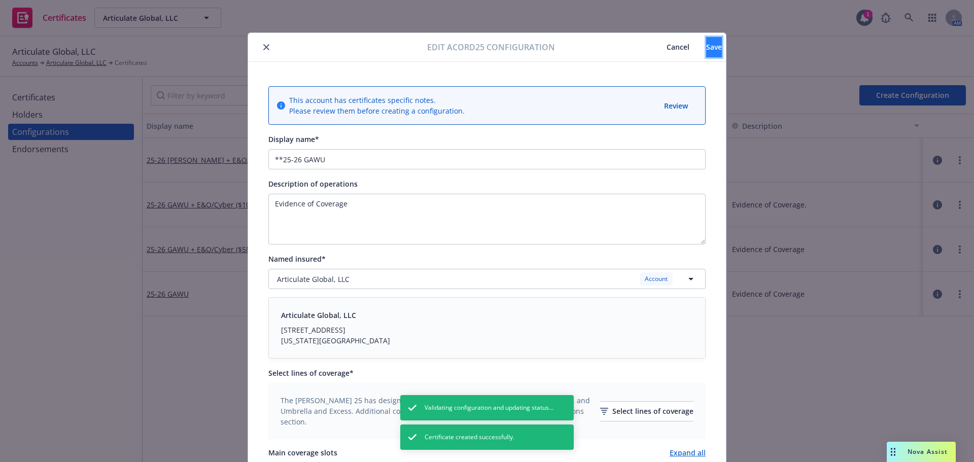
click at [710, 49] on button "Save" at bounding box center [714, 47] width 16 height 20
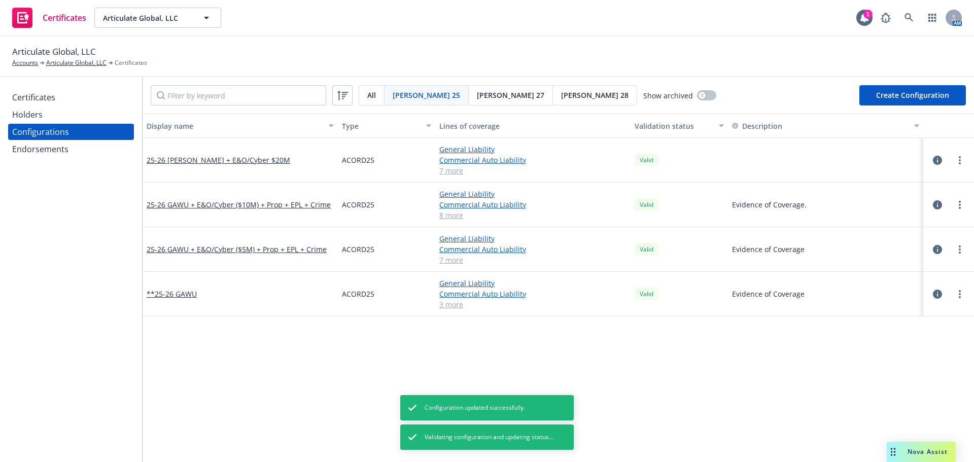
click at [57, 97] on div "Certificates" at bounding box center [71, 97] width 118 height 16
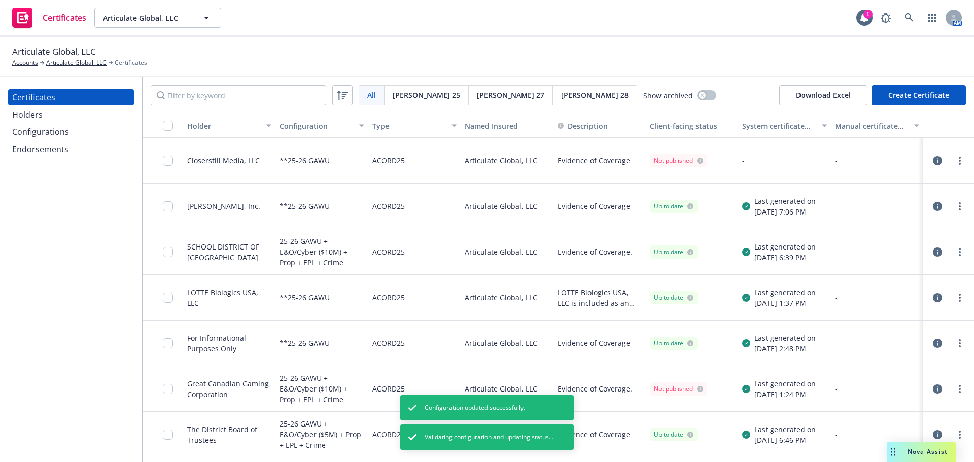
click at [958, 165] on div at bounding box center [948, 161] width 43 height 20
drag, startPoint x: 960, startPoint y: 158, endPoint x: 954, endPoint y: 160, distance: 6.4
click at [959, 158] on div at bounding box center [948, 161] width 43 height 20
click at [954, 160] on link "more" at bounding box center [960, 161] width 12 height 12
click at [882, 220] on link "Regenerate" at bounding box center [876, 222] width 162 height 20
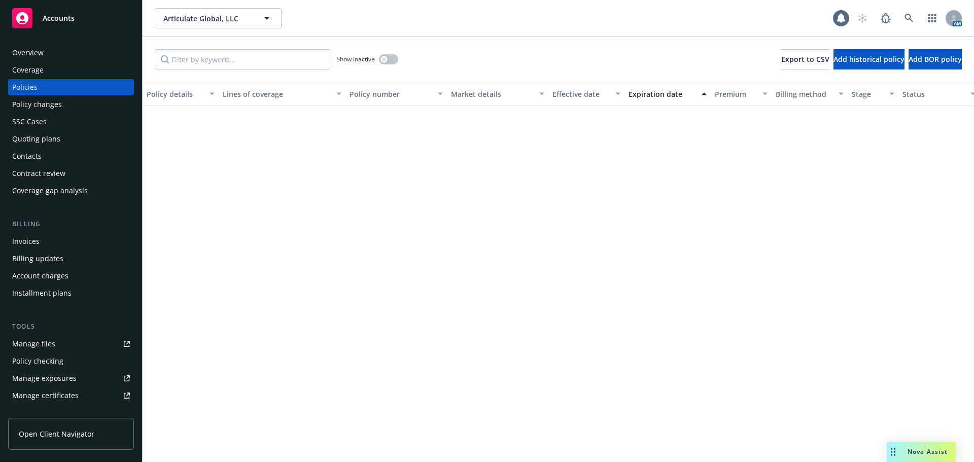
drag, startPoint x: 67, startPoint y: 49, endPoint x: 102, endPoint y: 55, distance: 35.0
click at [67, 49] on div "Overview" at bounding box center [71, 53] width 118 height 16
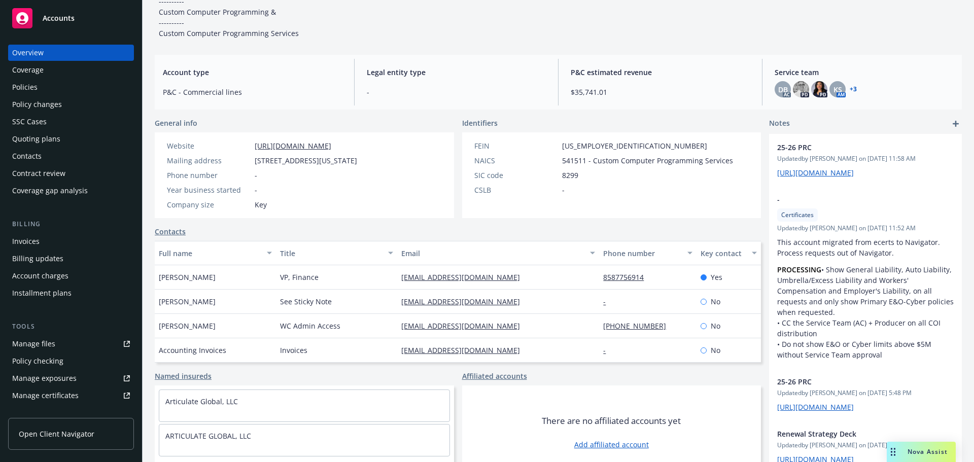
scroll to position [165, 0]
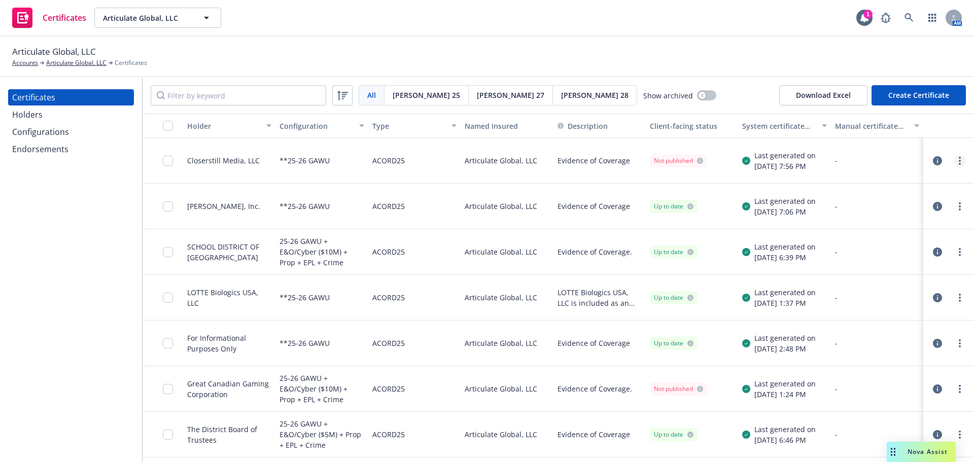
click at [959, 159] on icon "more" at bounding box center [960, 161] width 2 height 8
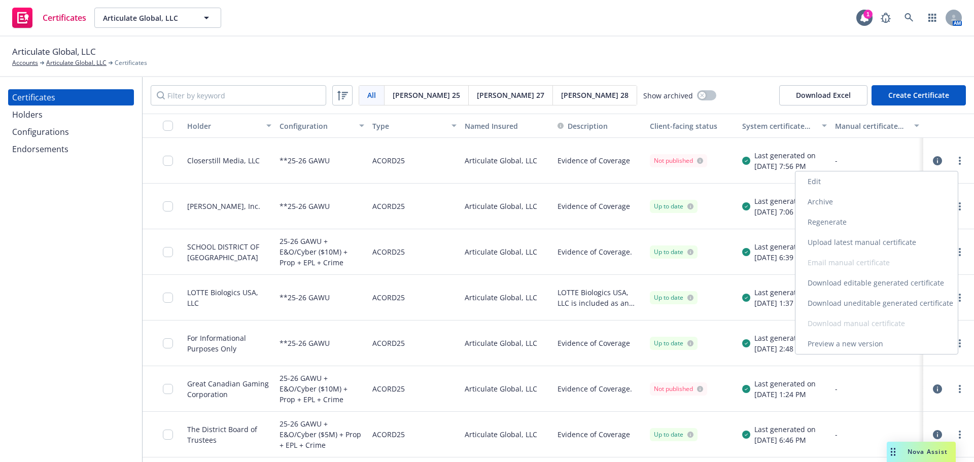
click at [895, 306] on link "Download uneditable generated certificate" at bounding box center [876, 303] width 162 height 20
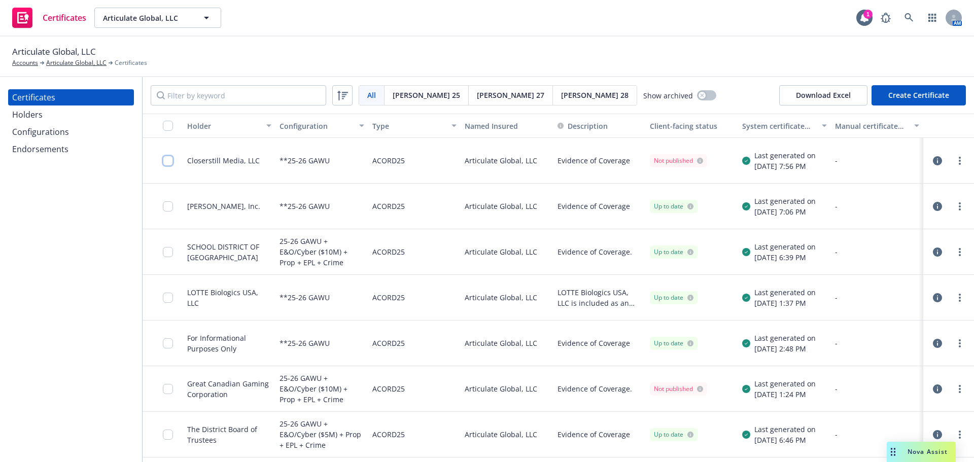
click at [168, 162] on input "checkbox" at bounding box center [168, 161] width 10 height 10
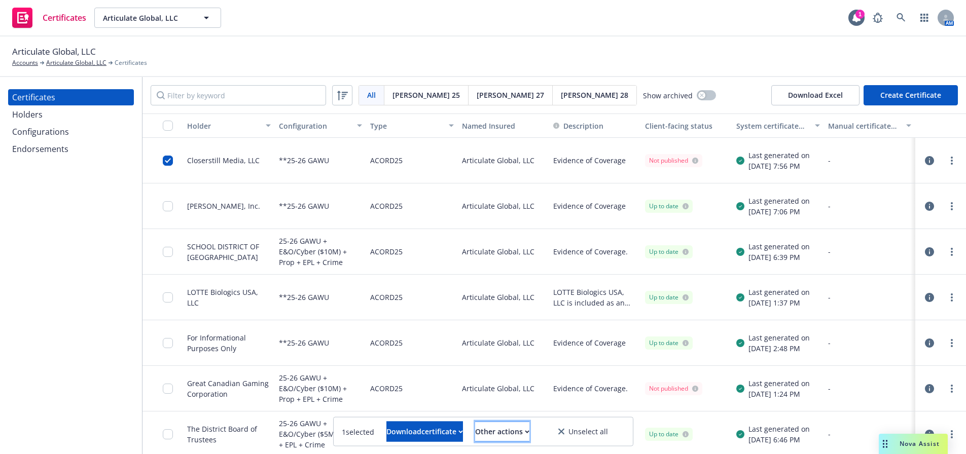
click at [516, 432] on div "Other actions" at bounding box center [502, 432] width 54 height 19
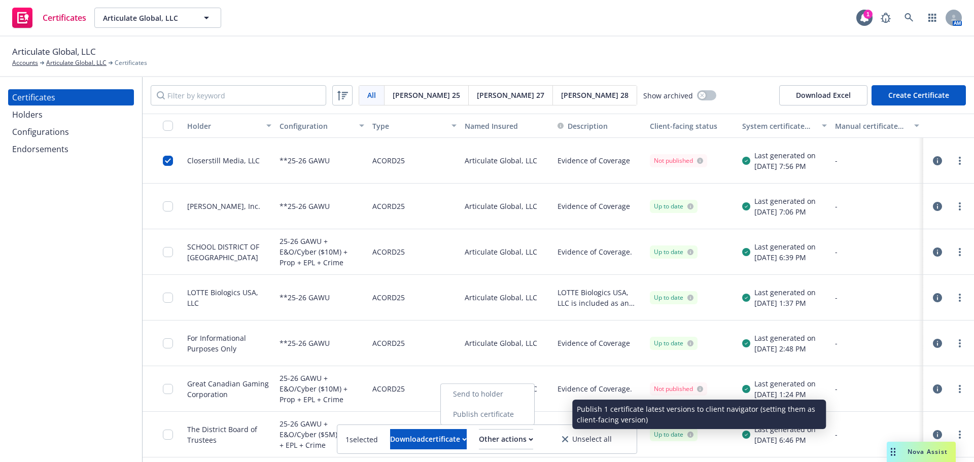
click at [516, 413] on link "Publish certificate" at bounding box center [487, 414] width 93 height 20
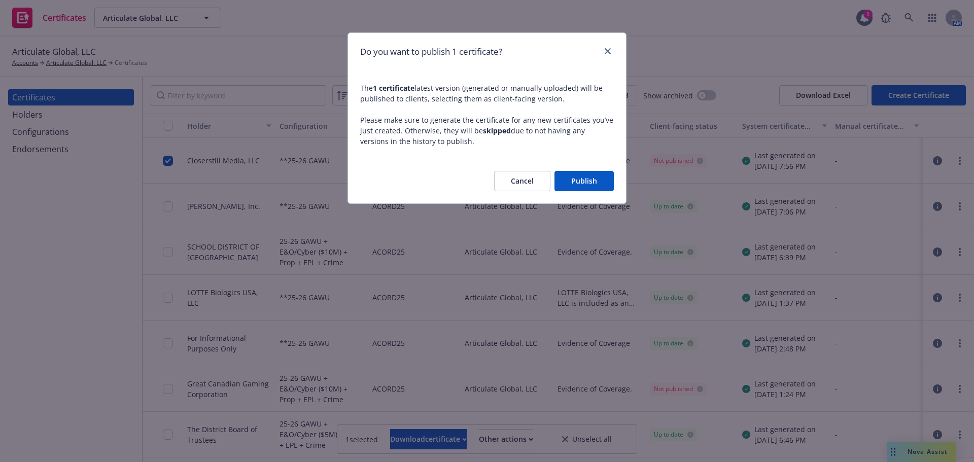
click at [573, 185] on button "Publish" at bounding box center [583, 181] width 59 height 20
